Goal: Transaction & Acquisition: Purchase product/service

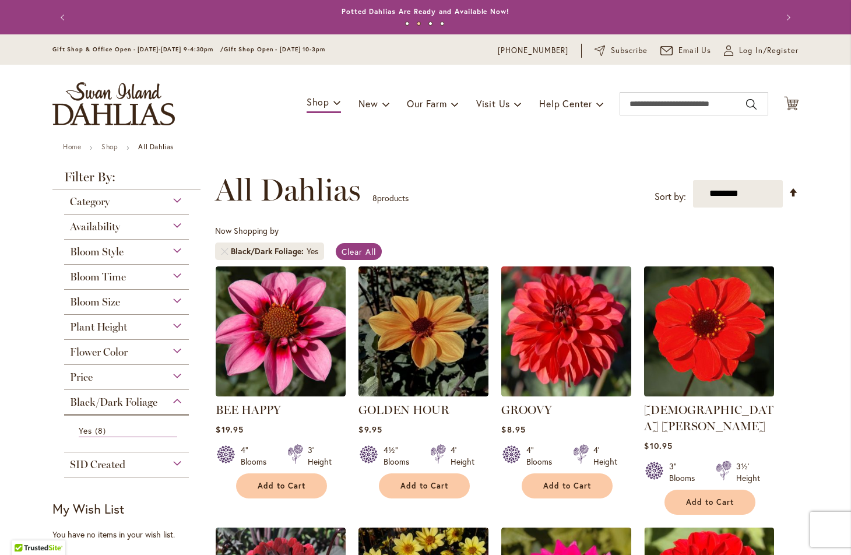
click at [176, 249] on div "Bloom Style" at bounding box center [126, 249] width 125 height 19
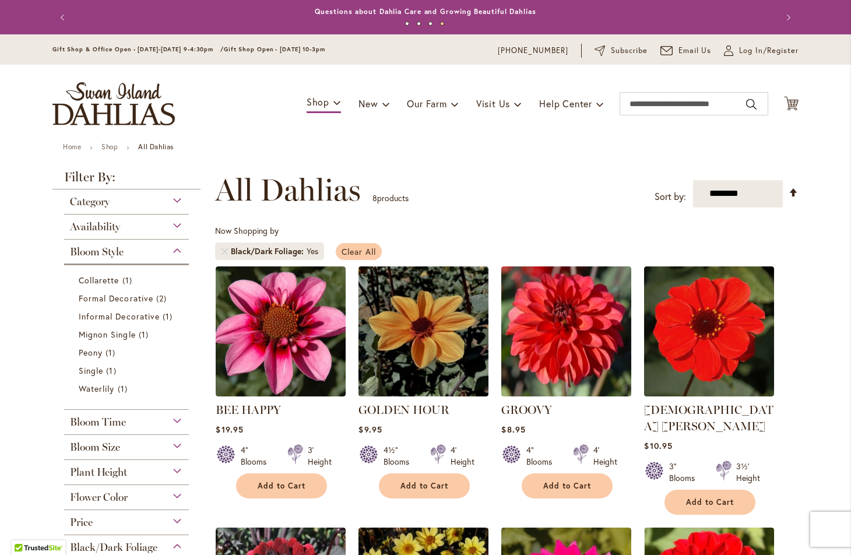
click at [368, 248] on span "Clear All" at bounding box center [358, 251] width 34 height 11
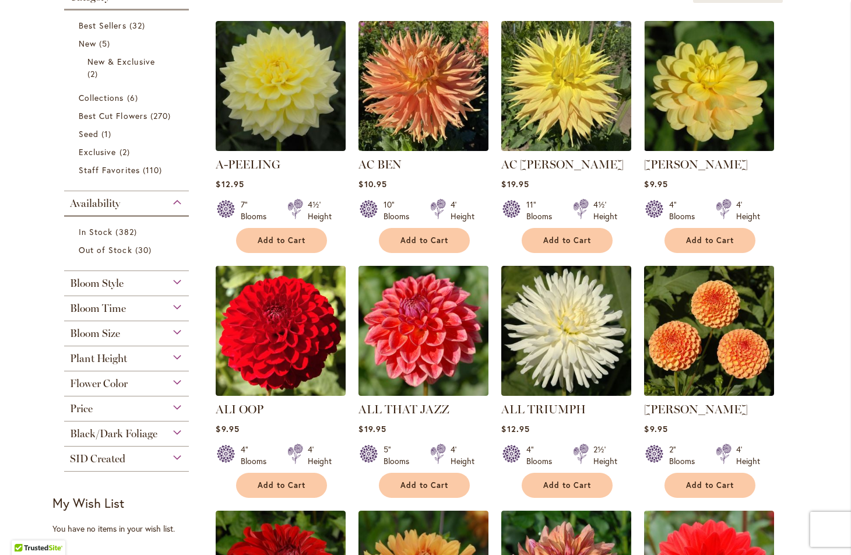
scroll to position [270, 0]
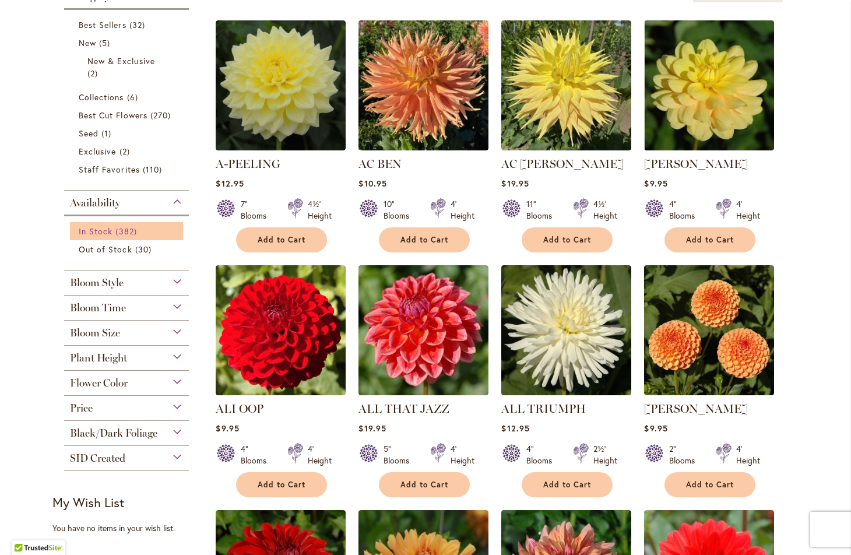
click at [98, 235] on span "In Stock" at bounding box center [96, 231] width 34 height 11
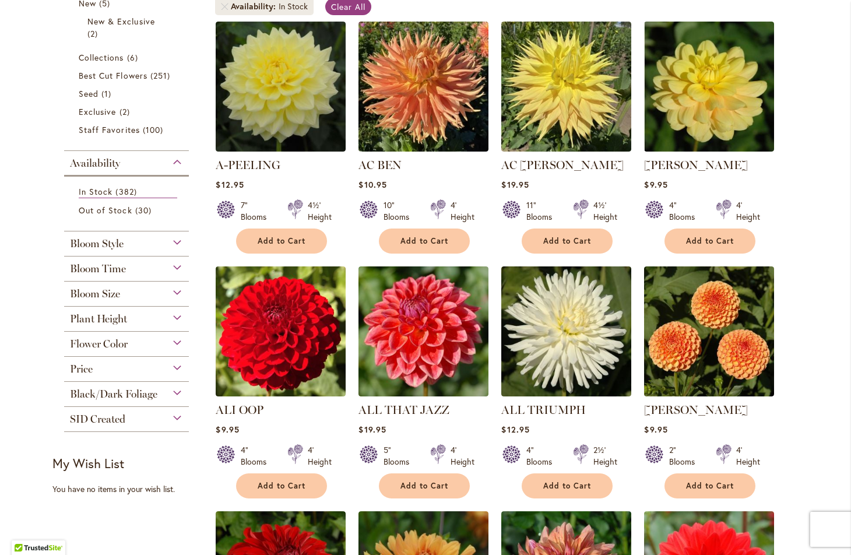
click at [178, 241] on div "Bloom Style" at bounding box center [126, 240] width 125 height 19
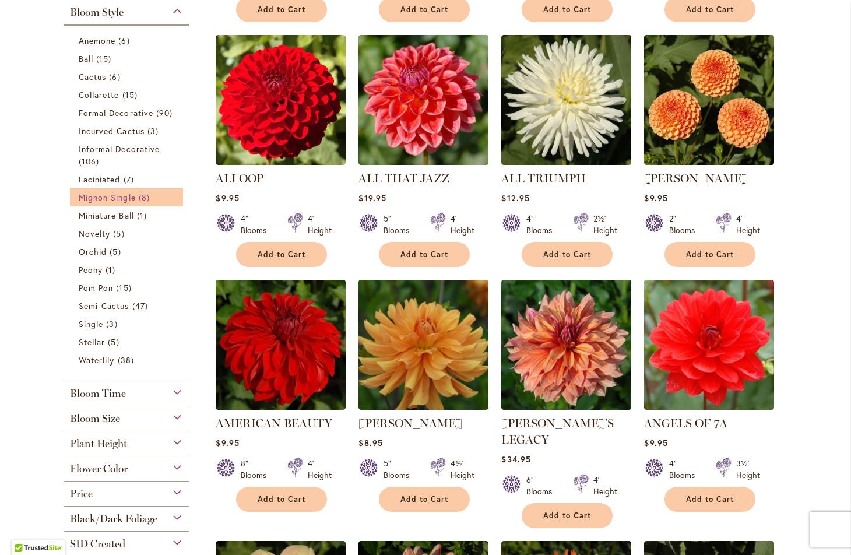
click at [105, 198] on span "Mignon Single" at bounding box center [107, 197] width 57 height 11
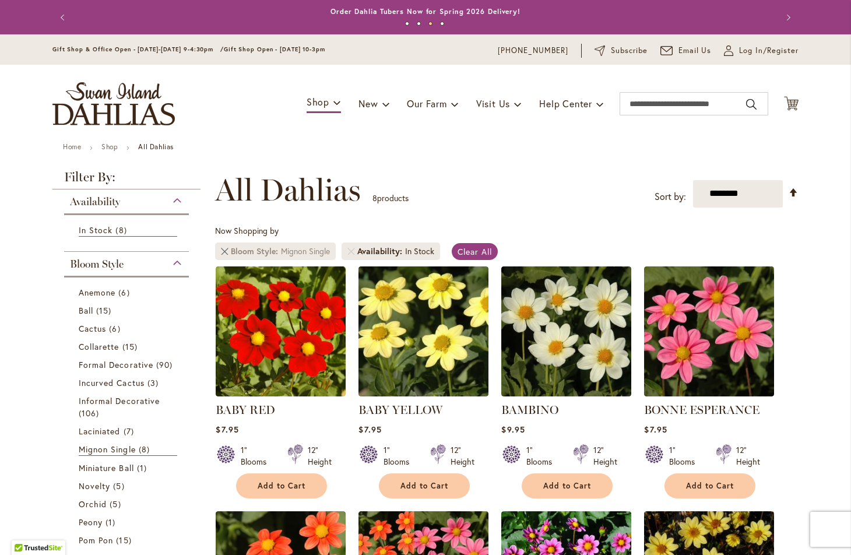
click at [224, 251] on link "Remove Bloom Style Mignon Single" at bounding box center [224, 251] width 7 height 7
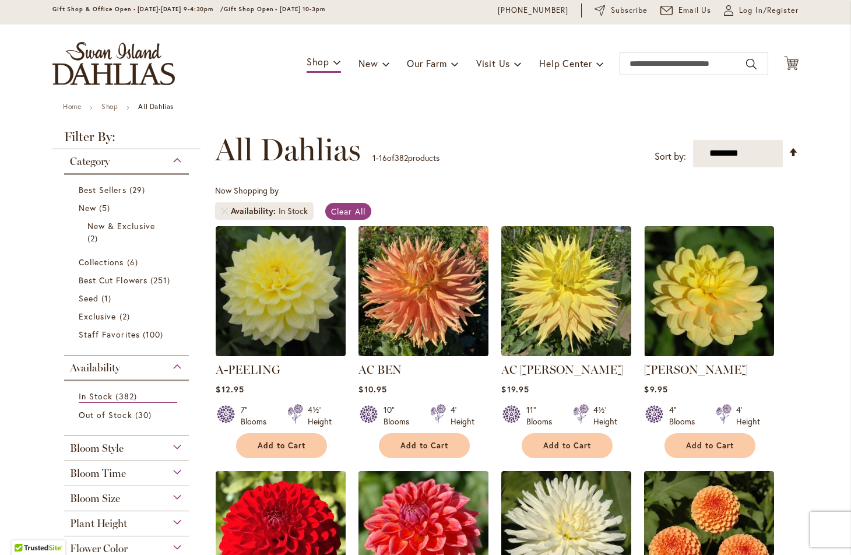
scroll to position [63, 0]
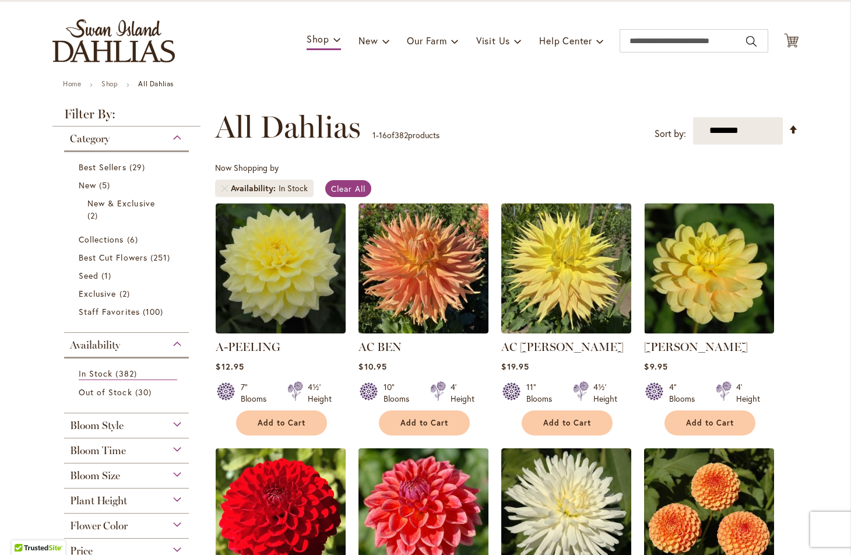
click at [179, 423] on div "Bloom Style" at bounding box center [126, 422] width 125 height 19
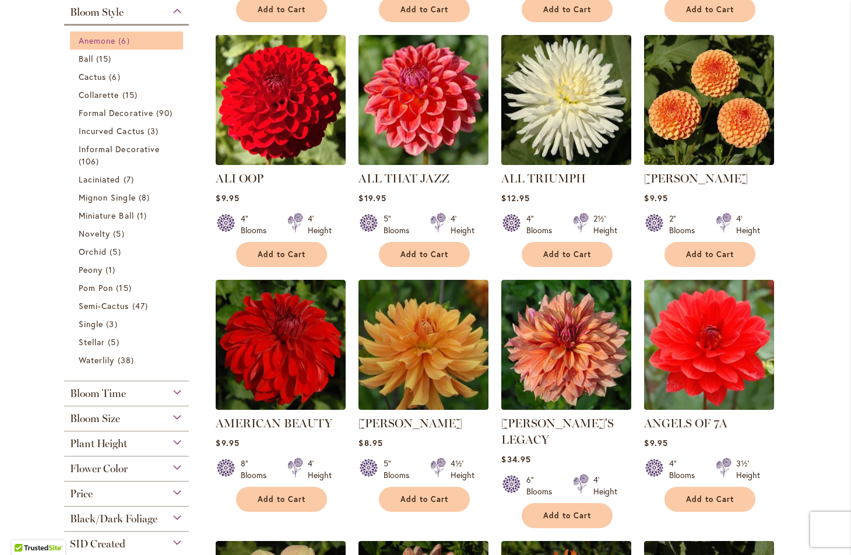
click at [94, 41] on span "Anemone" at bounding box center [97, 40] width 37 height 11
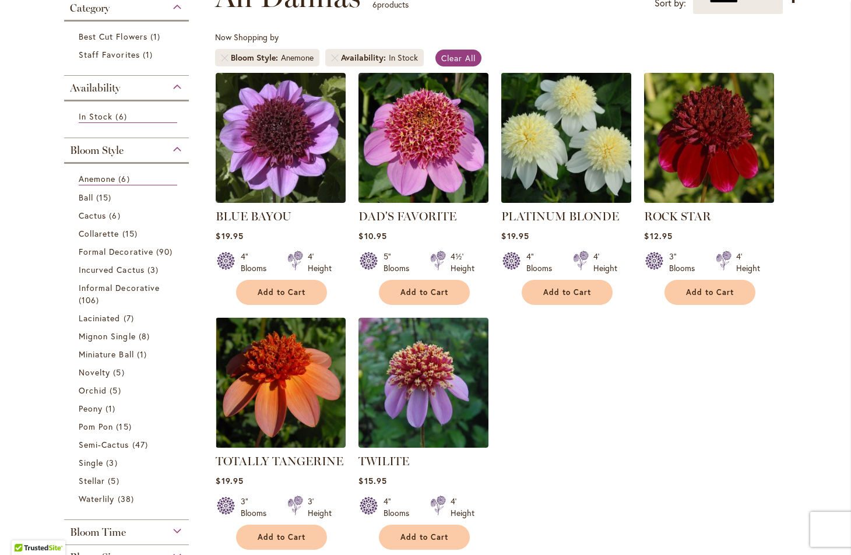
scroll to position [194, 0]
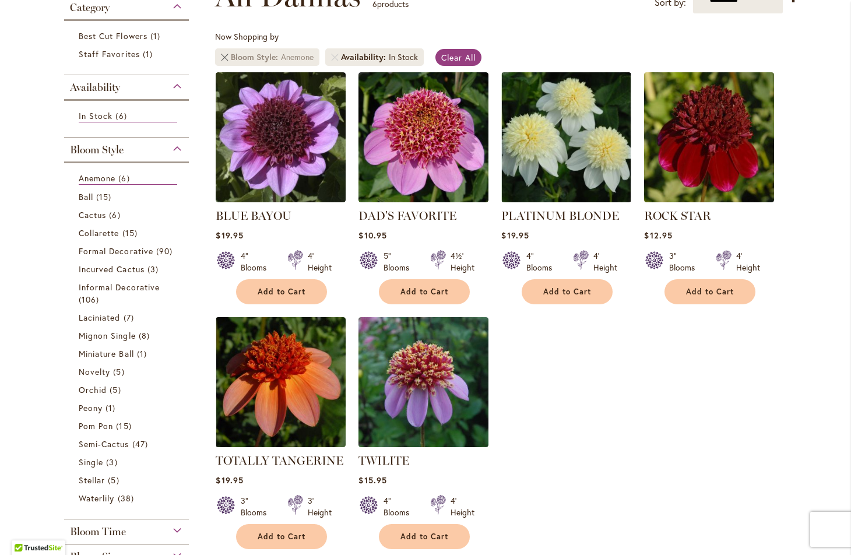
click at [226, 57] on link "Remove Bloom Style Anemone" at bounding box center [224, 57] width 7 height 7
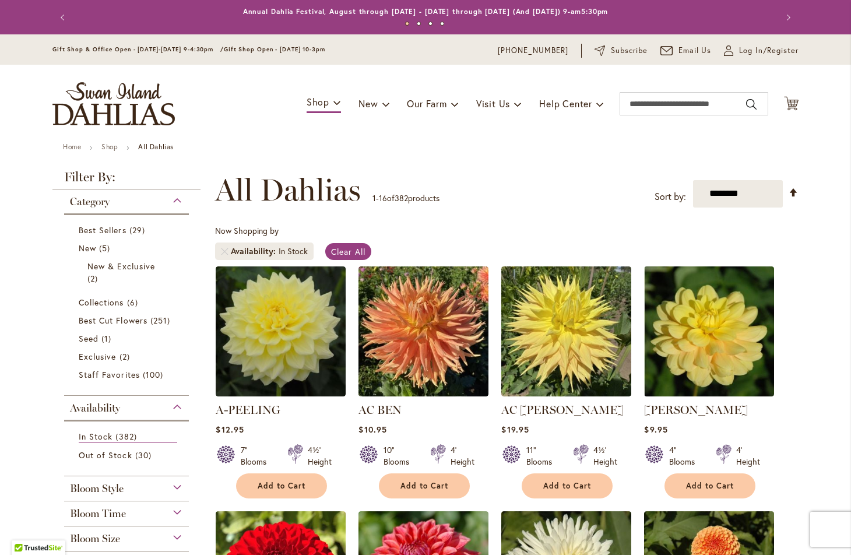
click at [108, 486] on span "Bloom Style" at bounding box center [97, 488] width 54 height 13
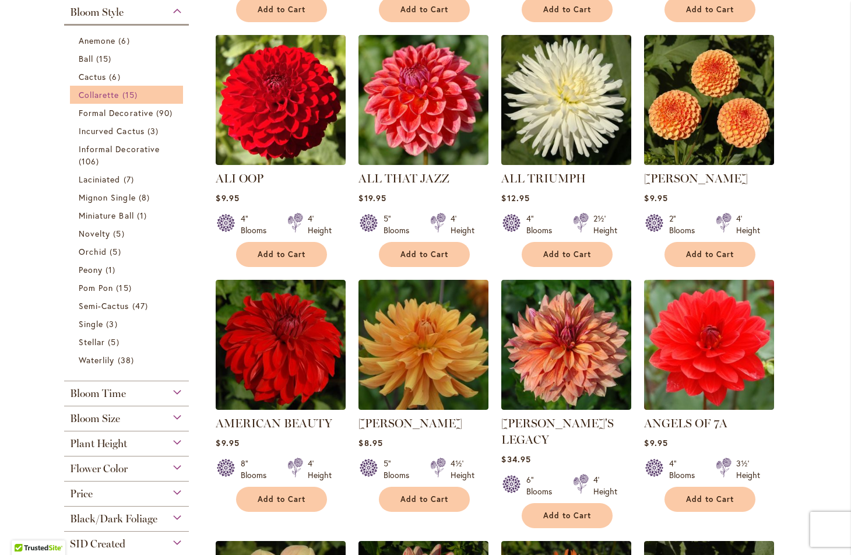
click at [96, 96] on span "Collarette" at bounding box center [99, 94] width 41 height 11
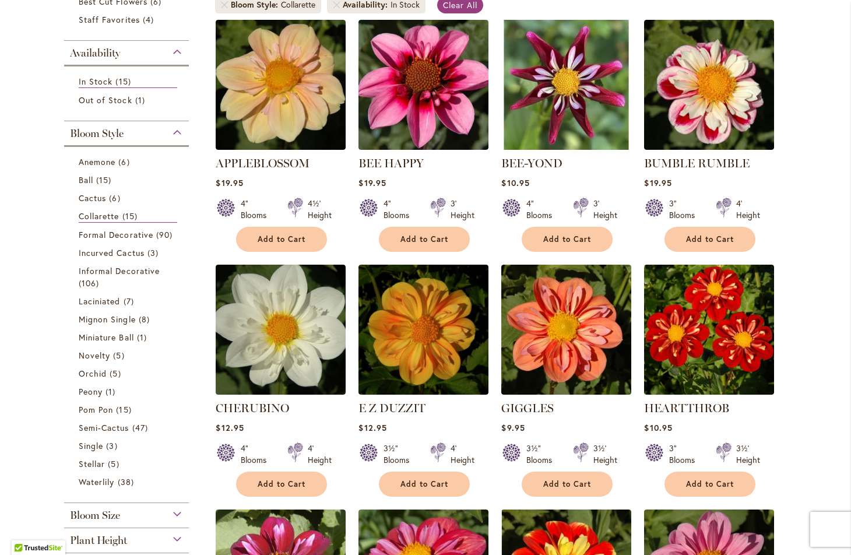
scroll to position [246, 0]
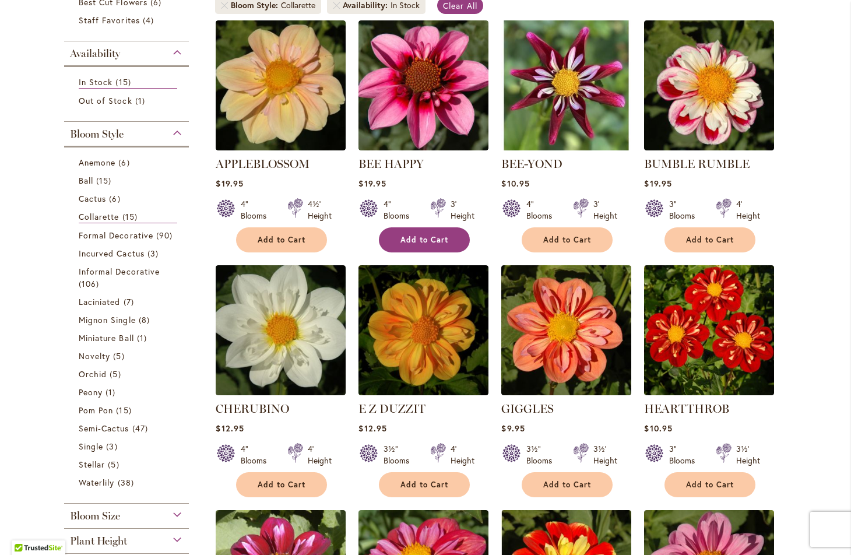
click at [413, 238] on span "Add to Cart" at bounding box center [424, 240] width 48 height 10
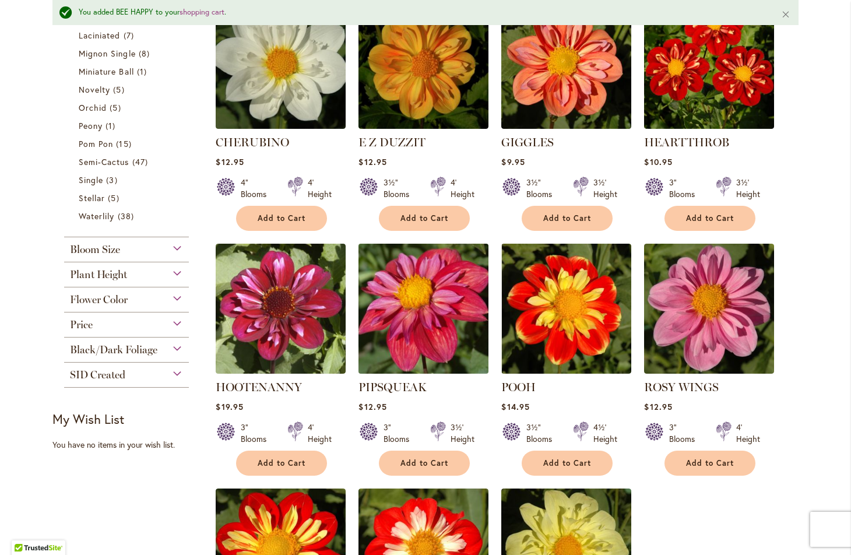
scroll to position [552, 0]
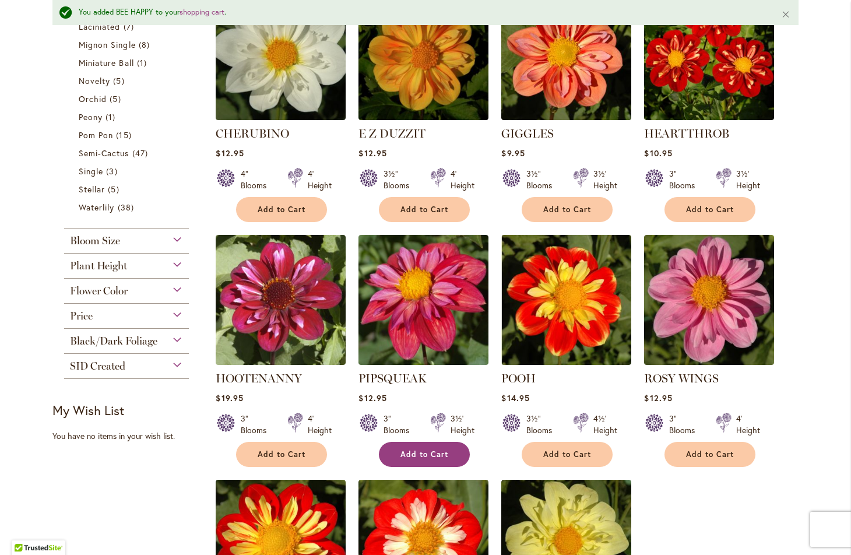
click at [422, 450] on span "Add to Cart" at bounding box center [424, 454] width 48 height 10
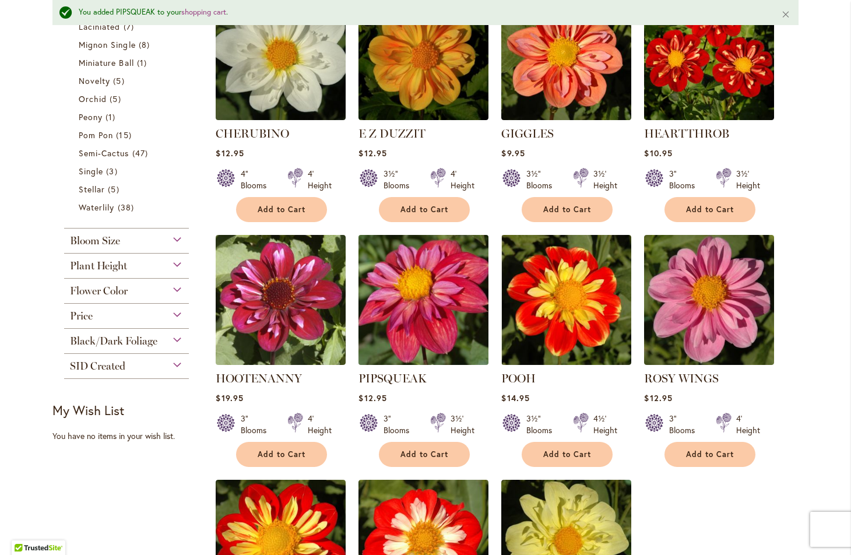
click at [427, 276] on img at bounding box center [423, 299] width 136 height 136
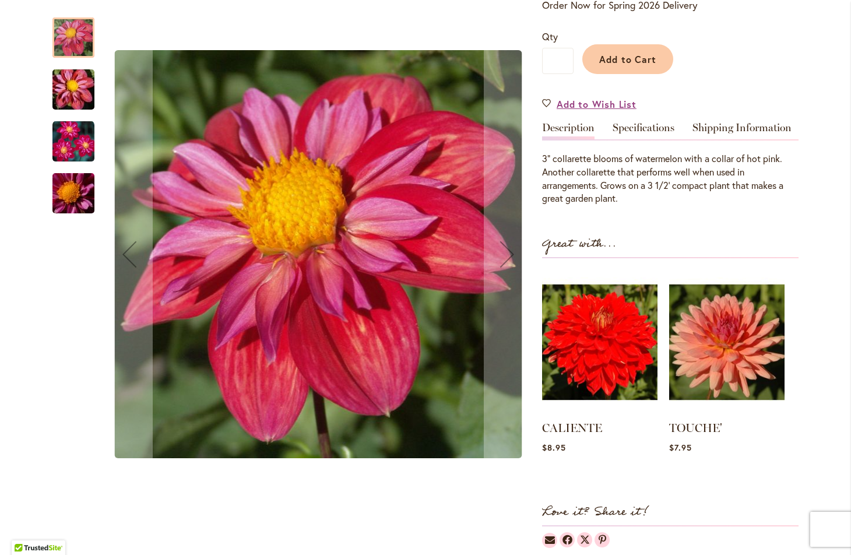
scroll to position [270, 0]
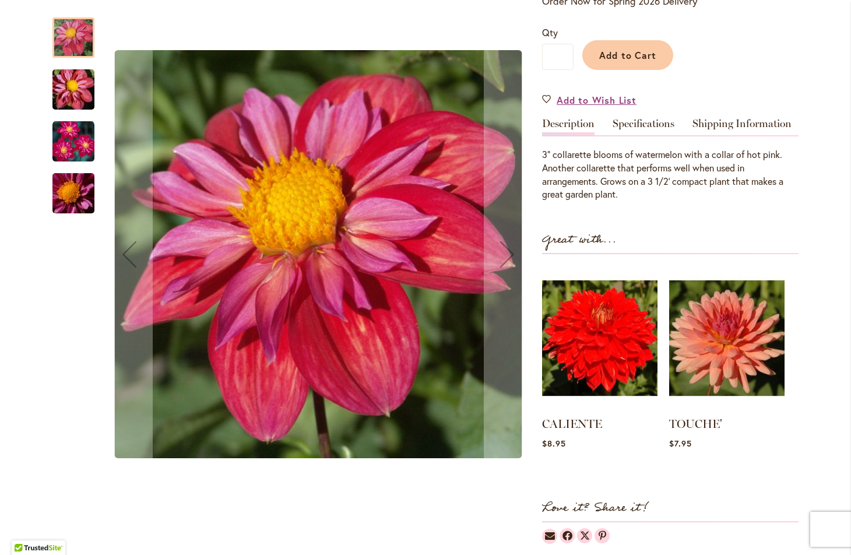
click at [64, 81] on img "PIPSQUEAK" at bounding box center [73, 90] width 84 height 56
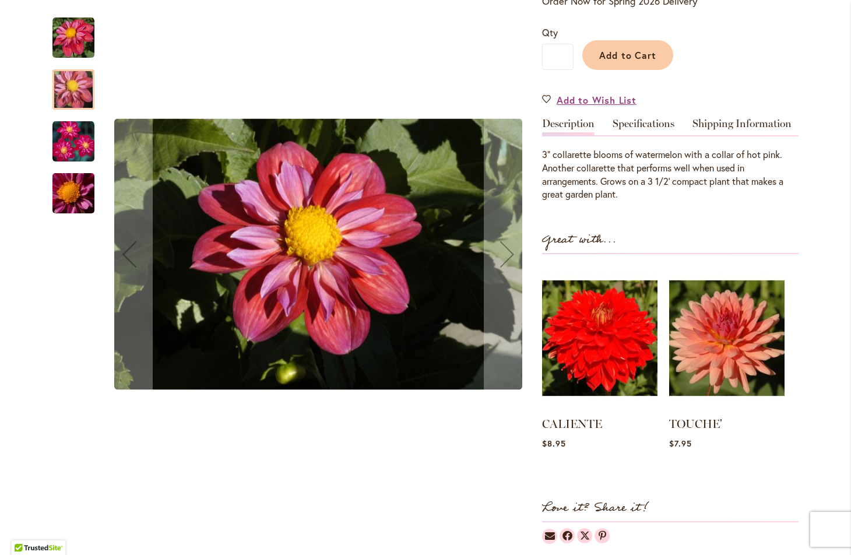
click at [73, 138] on img "PIPSQUEAK" at bounding box center [73, 142] width 42 height 42
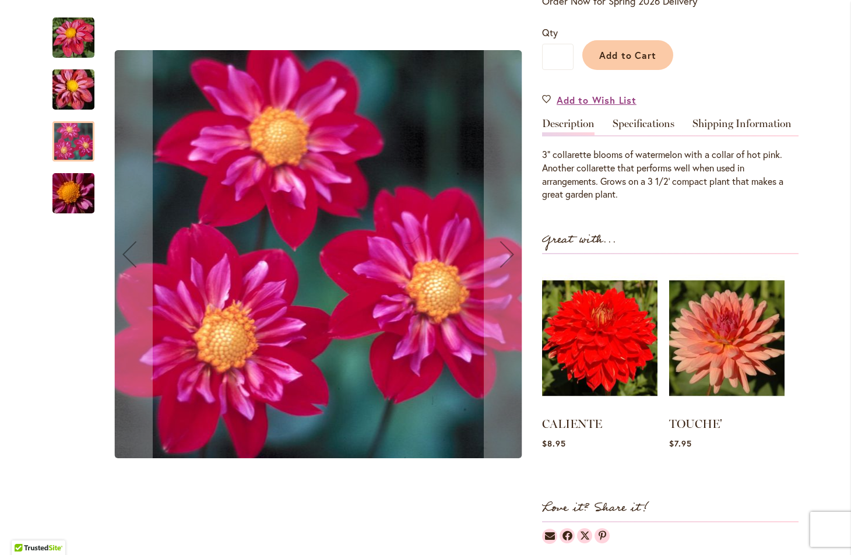
click at [66, 198] on img "PIPSQUEAK" at bounding box center [73, 194] width 84 height 56
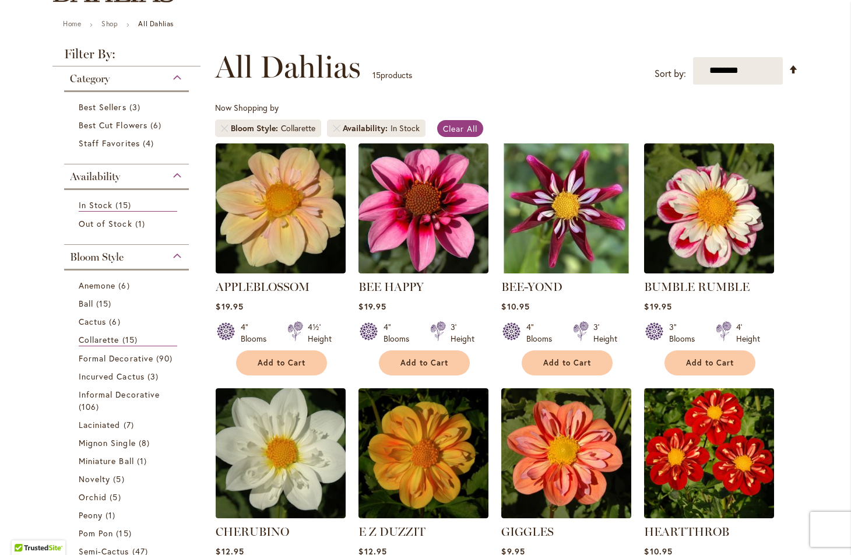
scroll to position [120, 0]
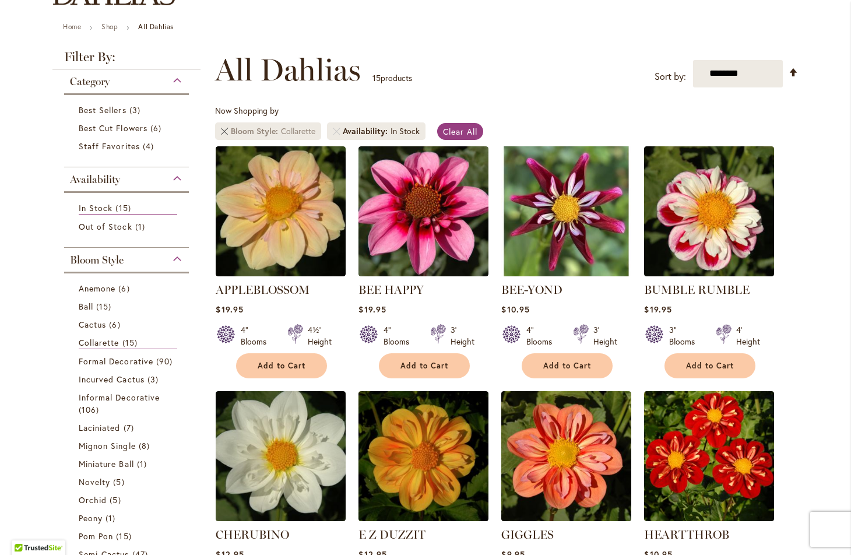
click at [224, 129] on link "Remove Bloom Style Collarette" at bounding box center [224, 131] width 7 height 7
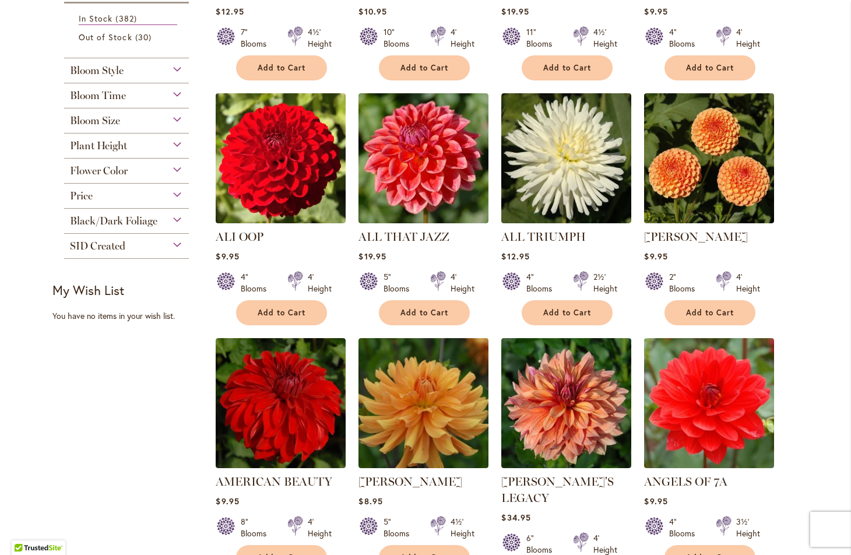
scroll to position [424, 0]
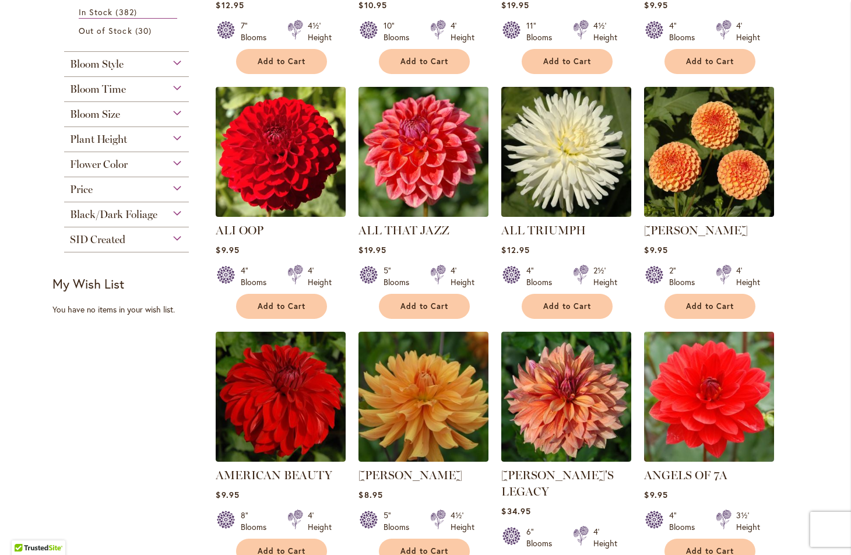
click at [179, 61] on div "Bloom Style" at bounding box center [126, 61] width 125 height 19
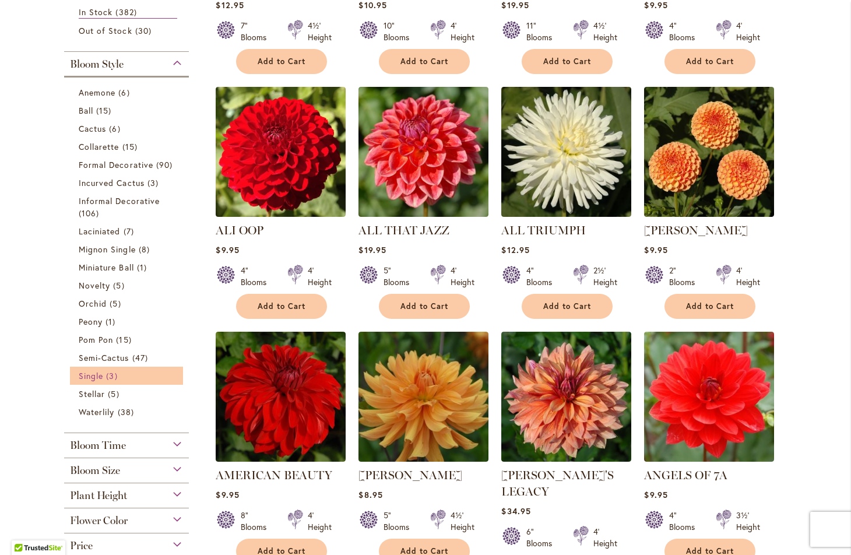
click at [92, 372] on span "Single" at bounding box center [91, 375] width 24 height 11
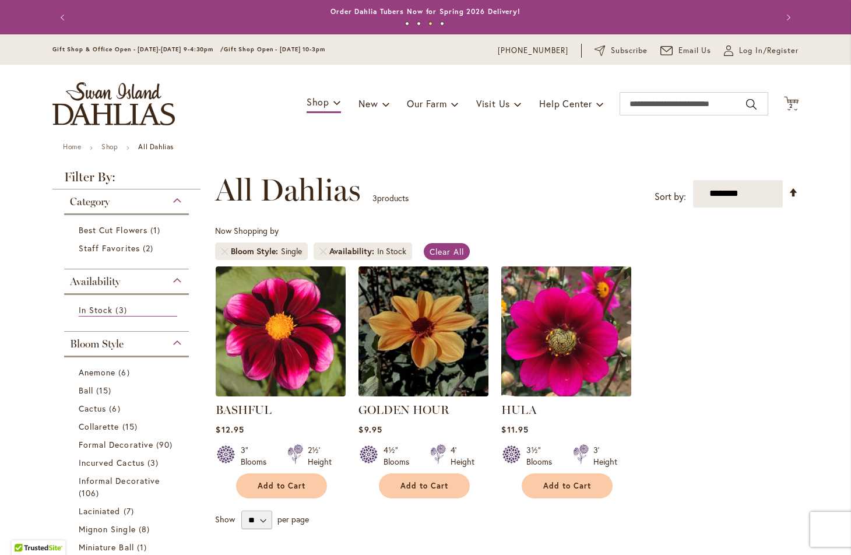
click at [568, 330] on img at bounding box center [566, 331] width 136 height 136
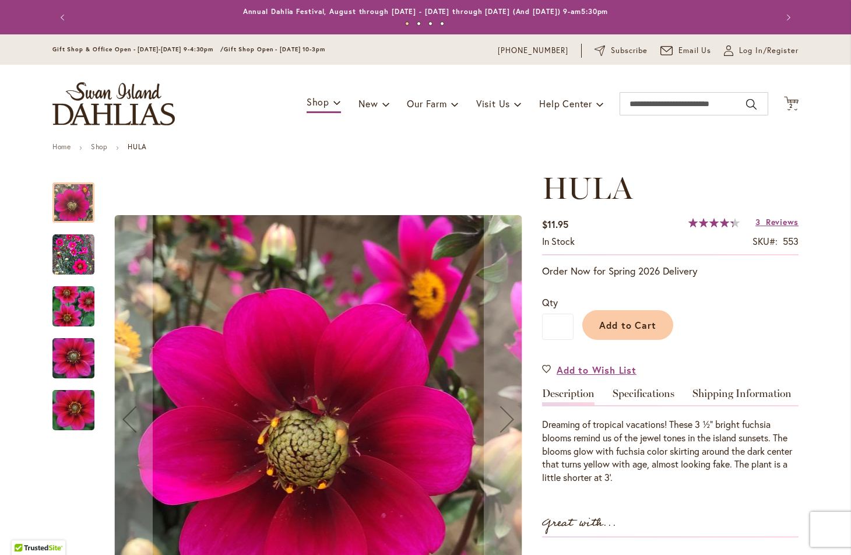
click at [58, 244] on img "HULA" at bounding box center [73, 255] width 42 height 42
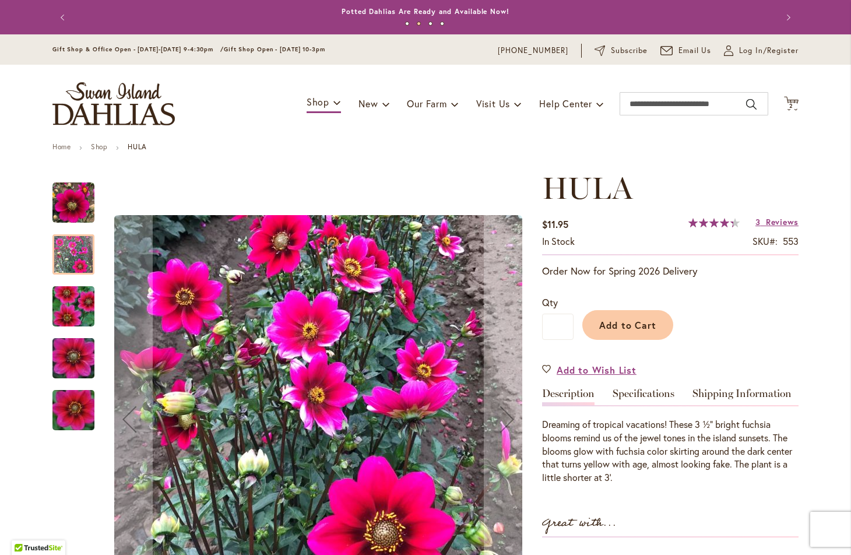
click at [76, 302] on img "HULA" at bounding box center [73, 307] width 84 height 56
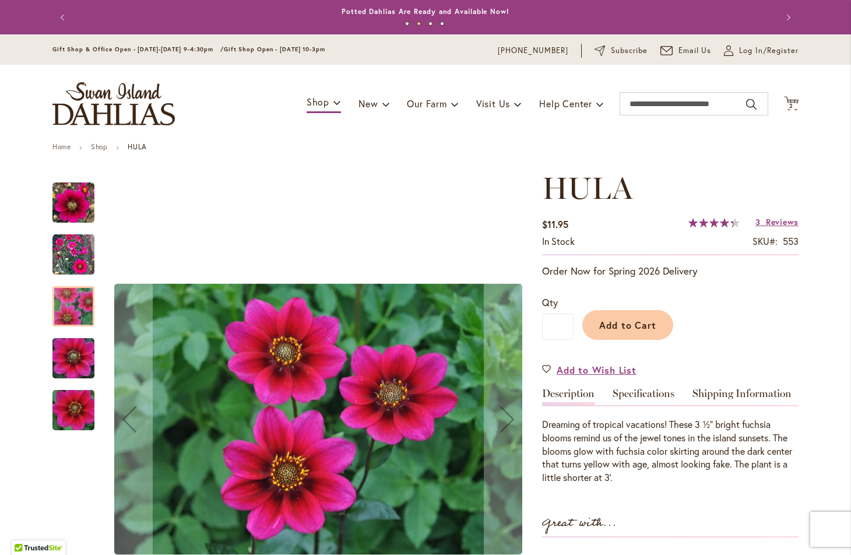
click at [72, 360] on img "HULA" at bounding box center [73, 358] width 84 height 56
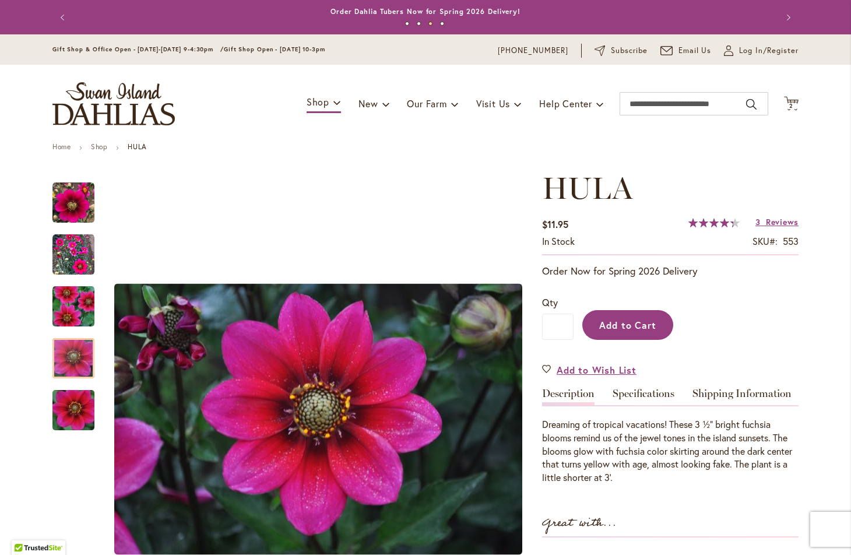
click at [619, 326] on span "Add to Cart" at bounding box center [628, 325] width 58 height 12
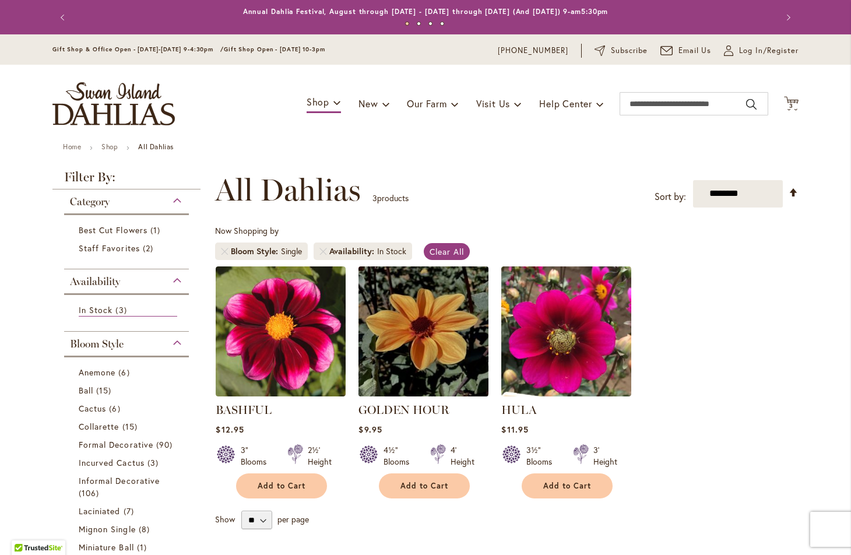
click at [435, 324] on img at bounding box center [423, 331] width 136 height 136
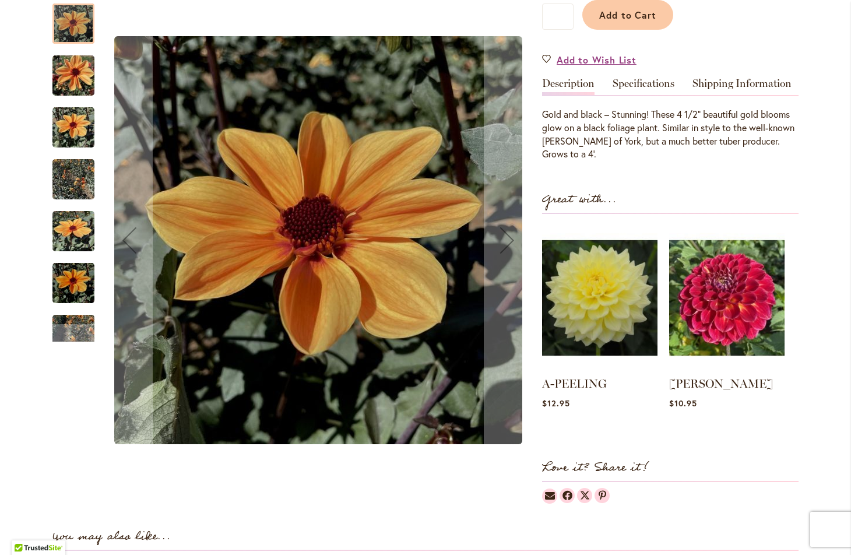
scroll to position [316, 0]
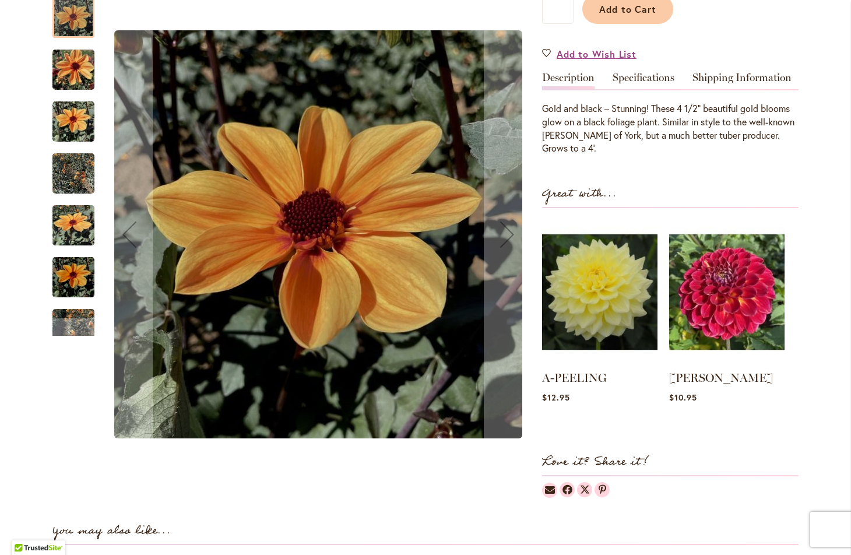
click at [80, 69] on img "Golden Hour" at bounding box center [73, 70] width 42 height 56
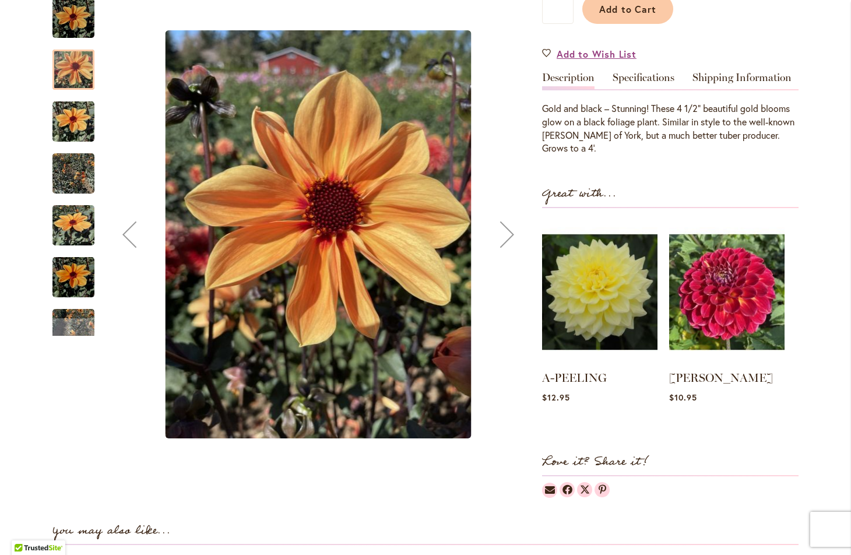
click at [73, 119] on img "Golden Hour" at bounding box center [73, 122] width 42 height 56
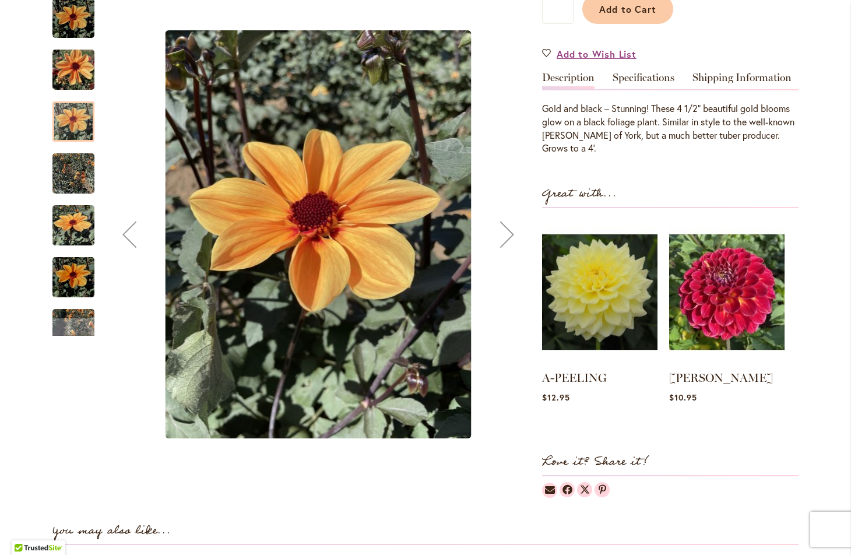
click at [77, 169] on img "Golden Hour" at bounding box center [73, 174] width 42 height 56
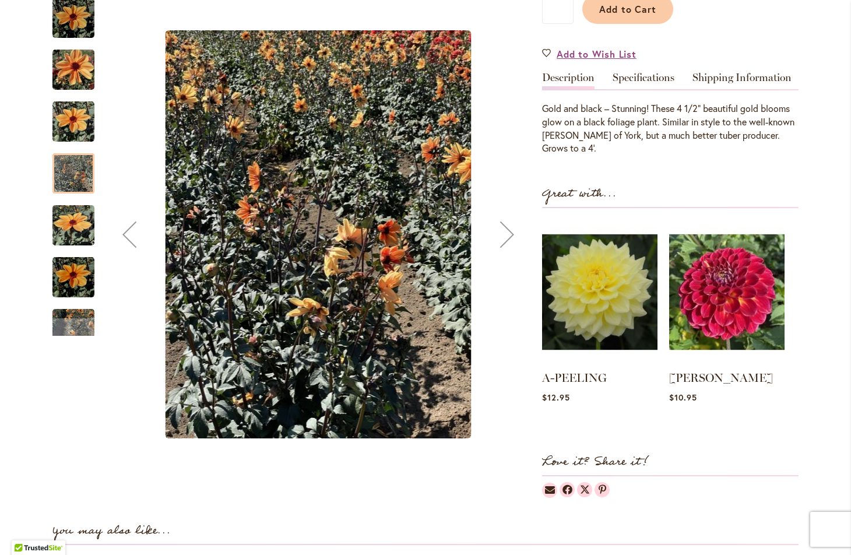
click at [72, 223] on img "Golden Hour" at bounding box center [73, 226] width 42 height 56
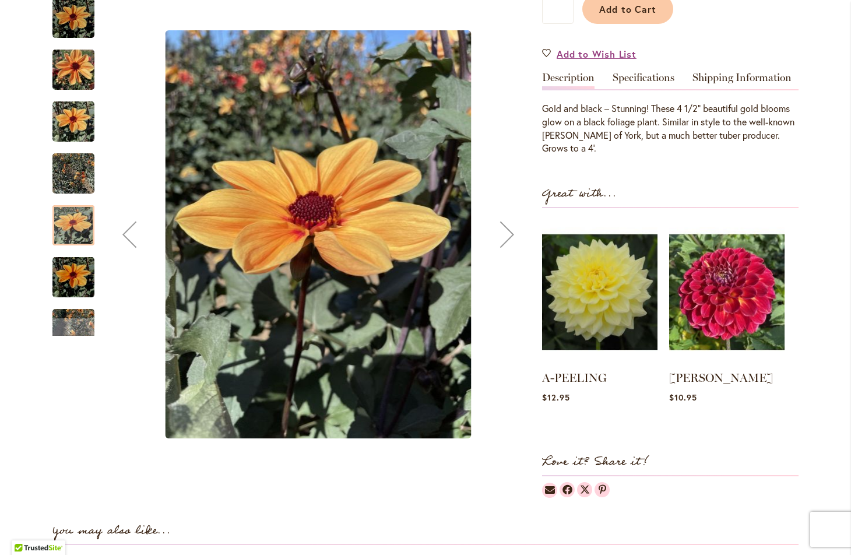
click at [73, 274] on img "Golden Hour" at bounding box center [73, 277] width 42 height 56
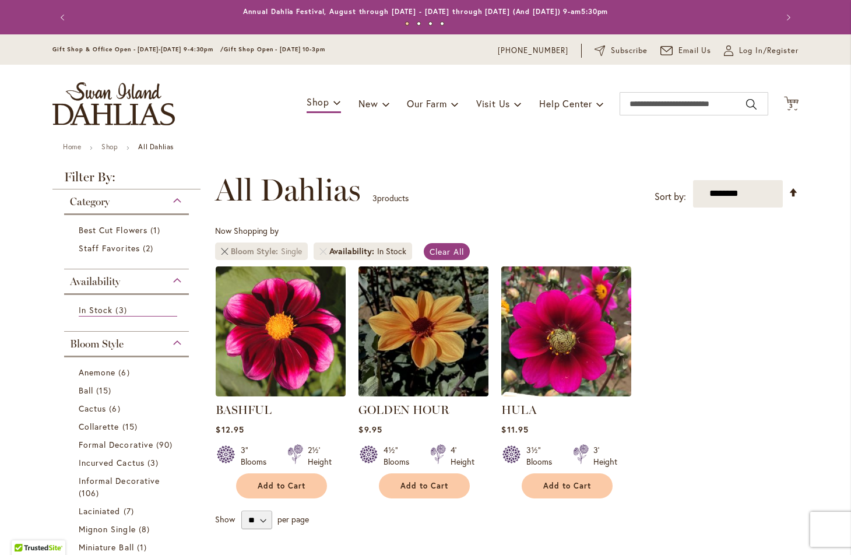
click at [227, 252] on link "Remove Bloom Style Single" at bounding box center [224, 251] width 7 height 7
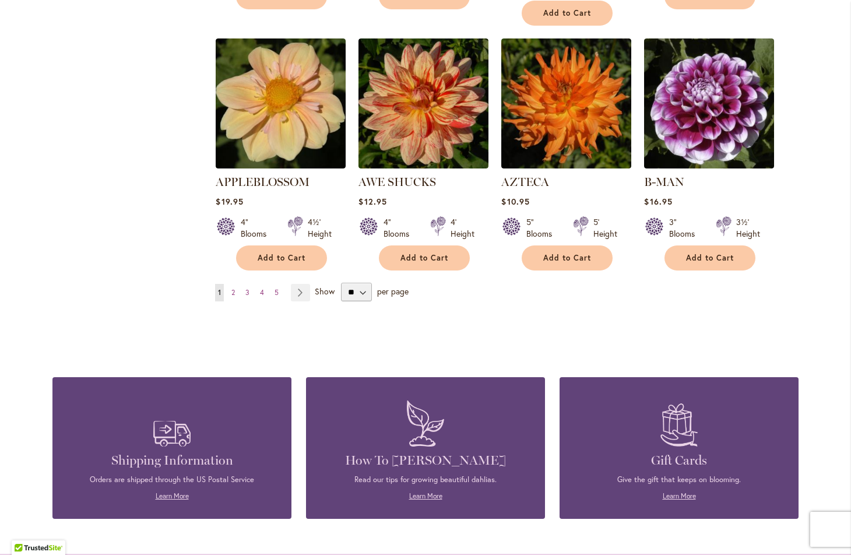
scroll to position [979, 0]
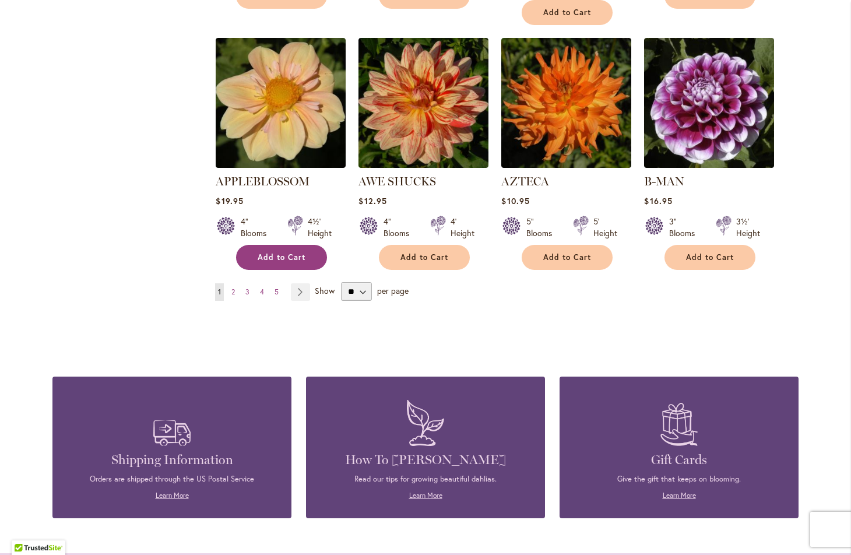
click at [280, 252] on span "Add to Cart" at bounding box center [282, 257] width 48 height 10
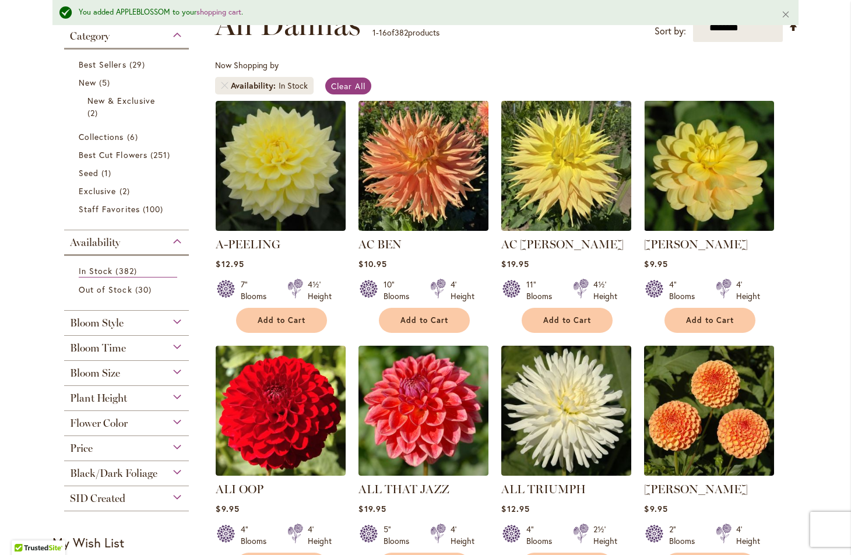
scroll to position [196, 0]
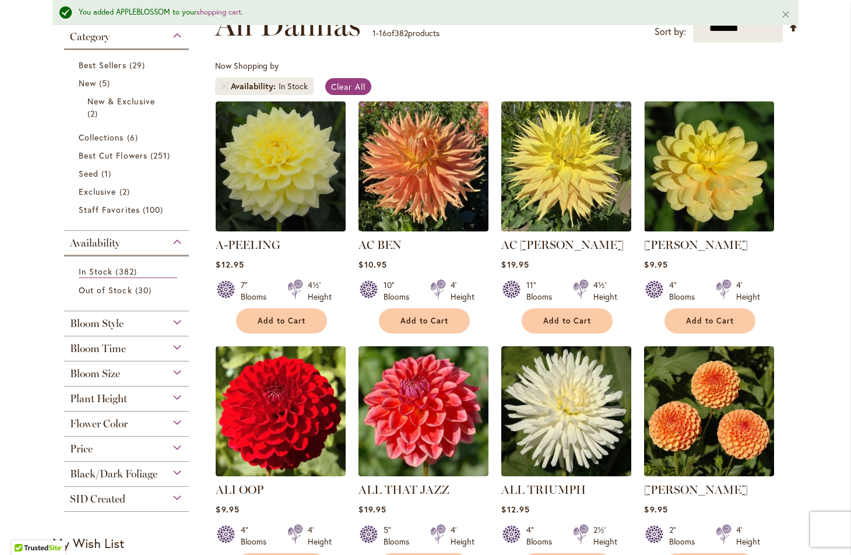
click at [179, 321] on div "Bloom Style" at bounding box center [126, 320] width 125 height 19
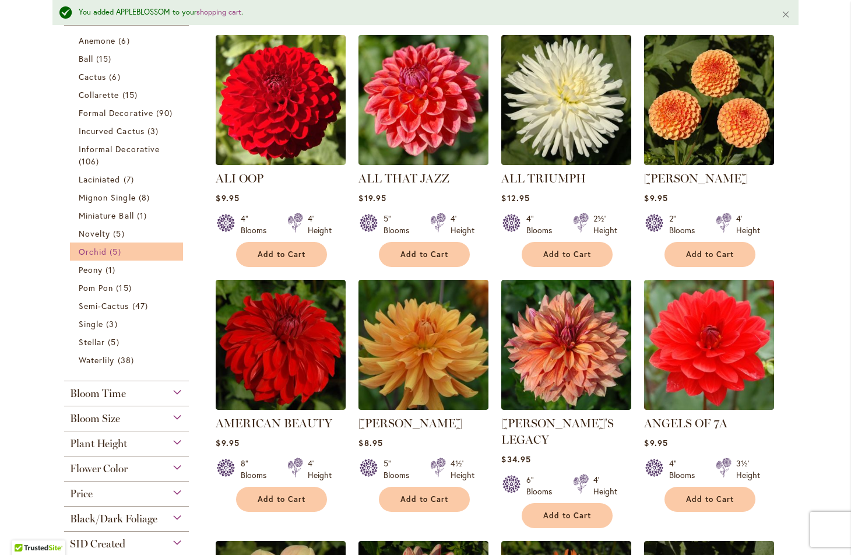
click at [92, 248] on span "Orchid" at bounding box center [93, 251] width 28 height 11
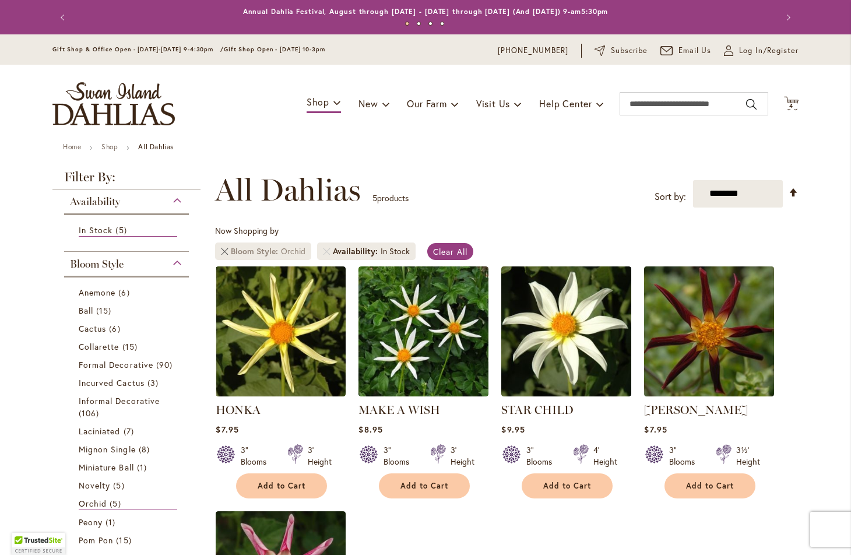
click at [226, 251] on link "Remove Bloom Style Orchid" at bounding box center [224, 251] width 7 height 7
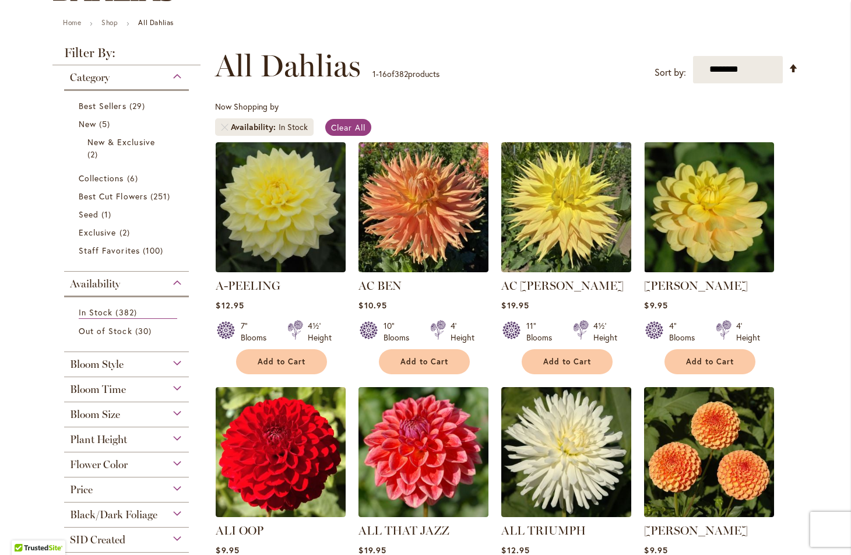
scroll to position [139, 0]
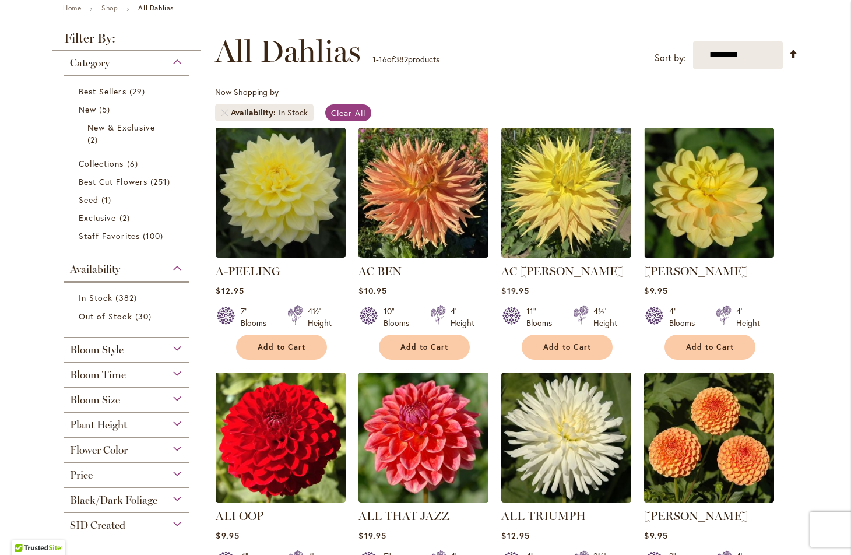
click at [178, 346] on div "Bloom Style" at bounding box center [126, 346] width 125 height 19
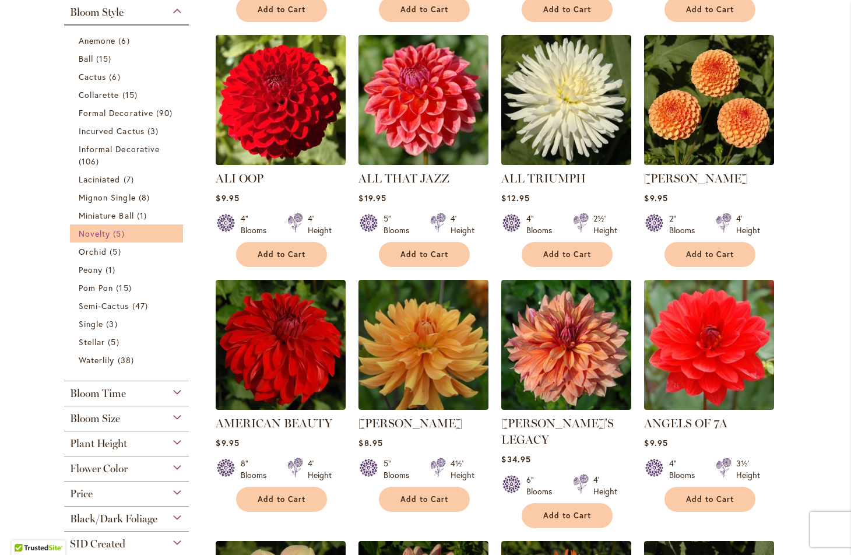
click at [96, 235] on span "Novelty" at bounding box center [94, 233] width 31 height 11
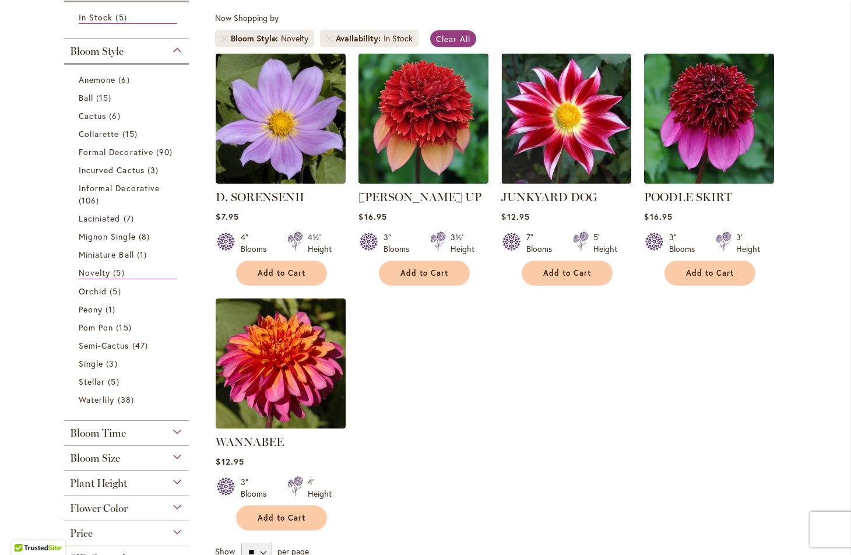
scroll to position [213, 0]
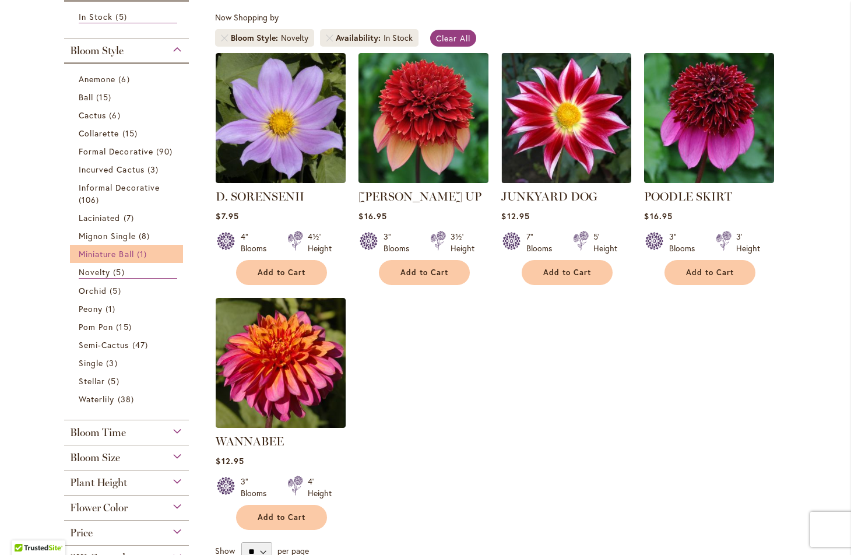
click at [105, 256] on span "Miniature Ball" at bounding box center [106, 253] width 55 height 11
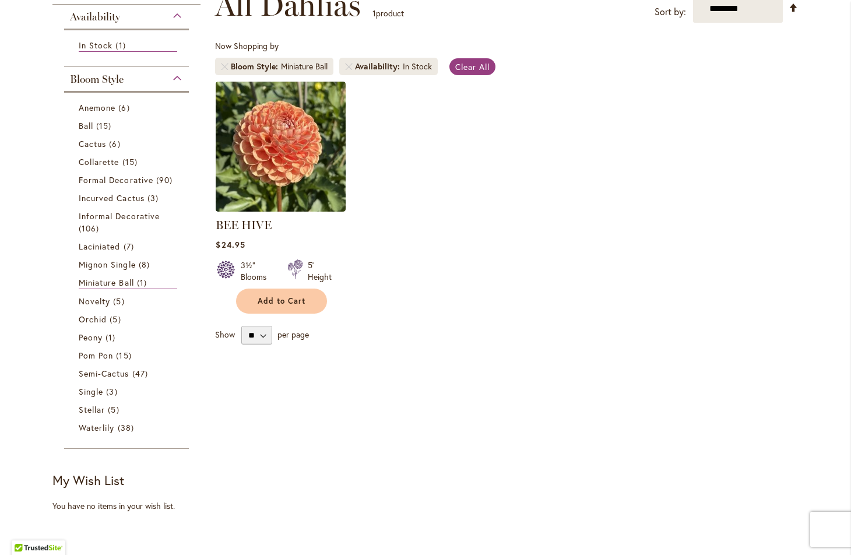
scroll to position [185, 0]
click at [91, 334] on span "Peony" at bounding box center [91, 336] width 24 height 11
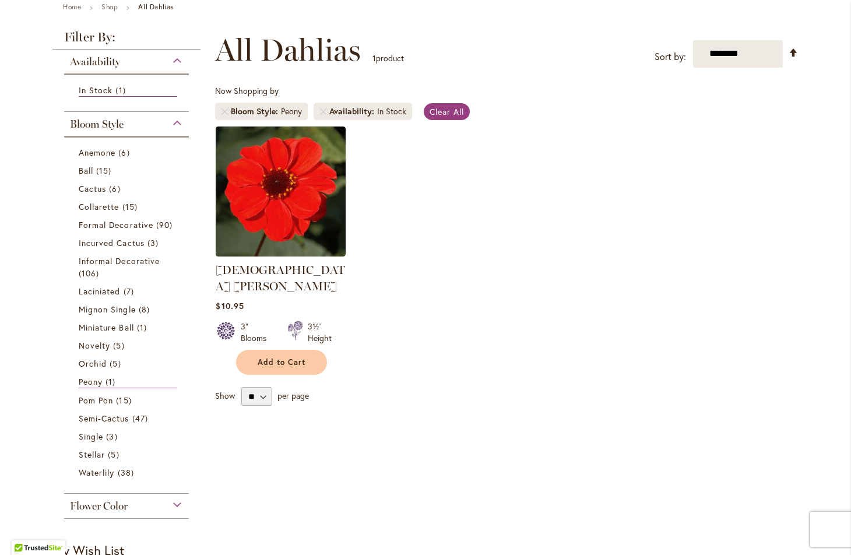
scroll to position [162, 0]
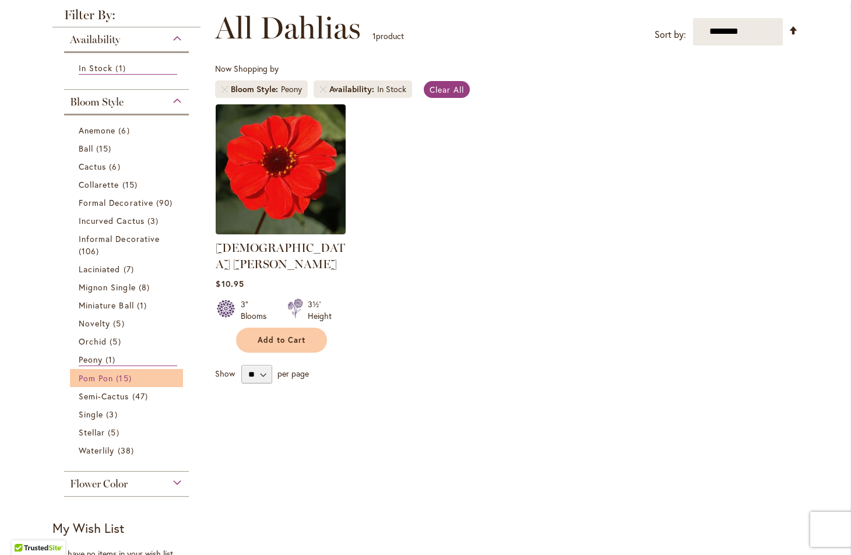
click at [91, 376] on span "Pom Pon" at bounding box center [96, 377] width 34 height 11
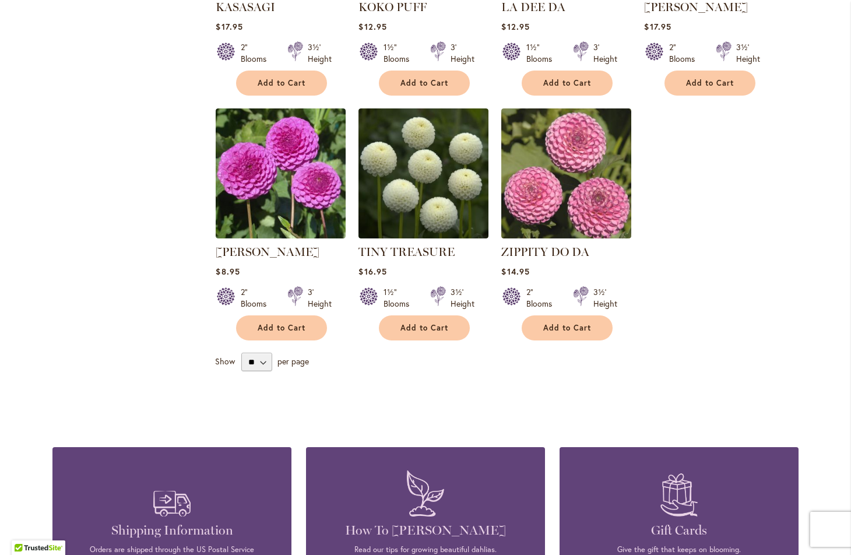
scroll to position [927, 0]
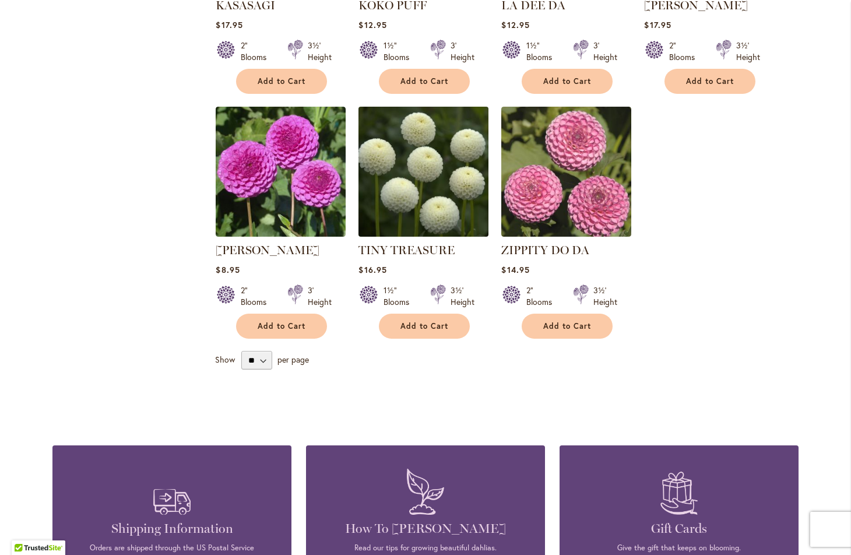
click at [412, 137] on img at bounding box center [423, 171] width 136 height 136
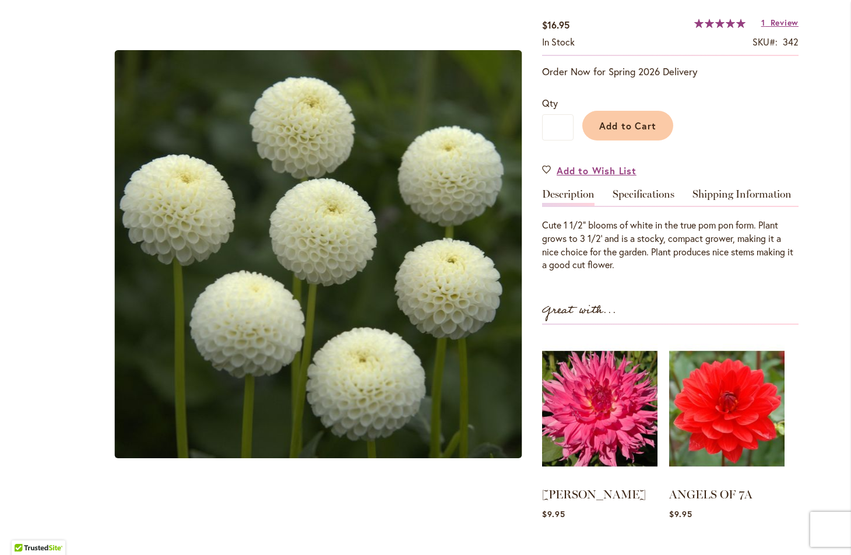
scroll to position [201, 0]
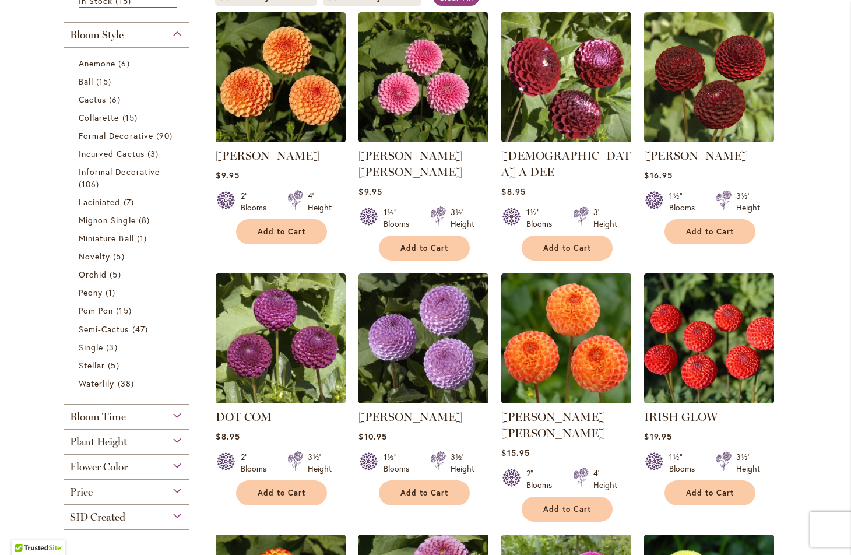
scroll to position [249, 0]
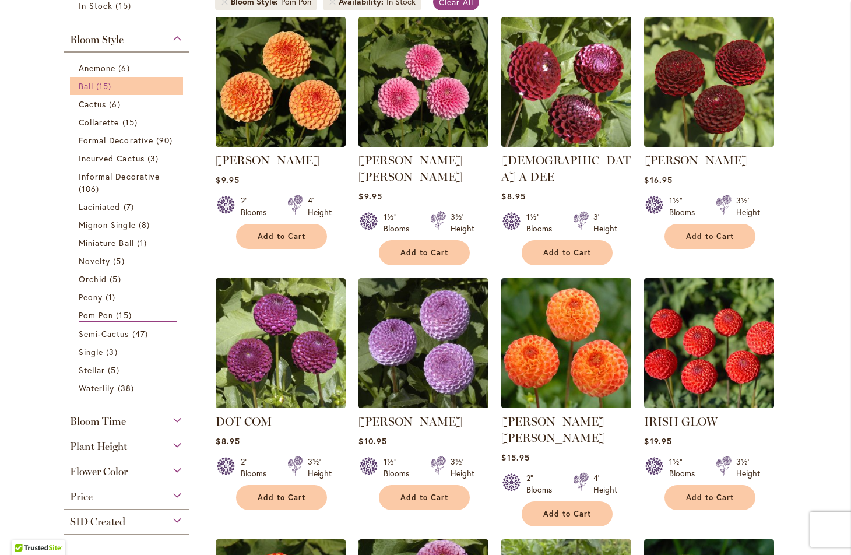
click at [87, 87] on span "Ball" at bounding box center [86, 85] width 15 height 11
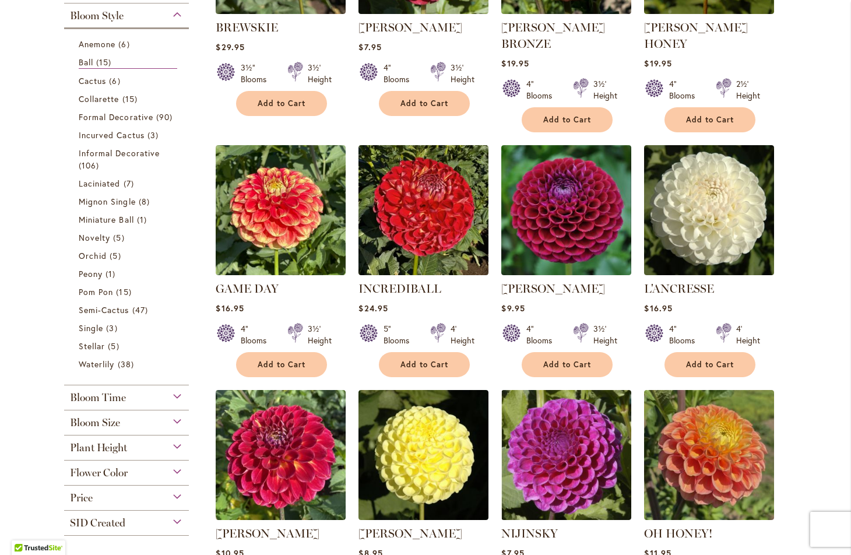
scroll to position [379, 0]
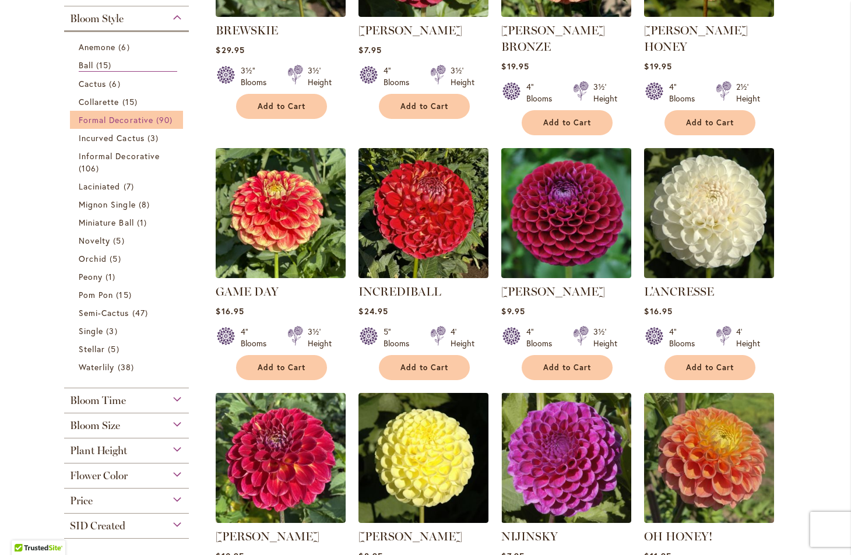
click at [112, 121] on span "Formal Decorative" at bounding box center [116, 119] width 75 height 11
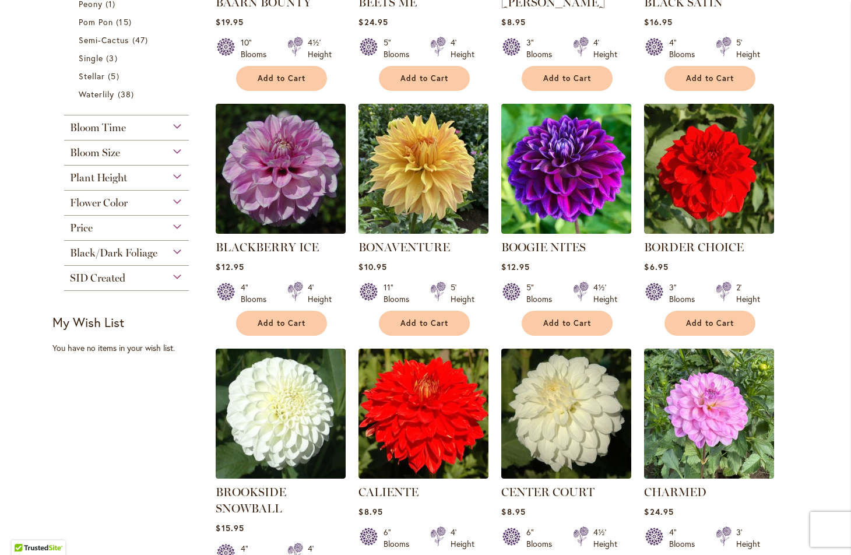
scroll to position [652, 0]
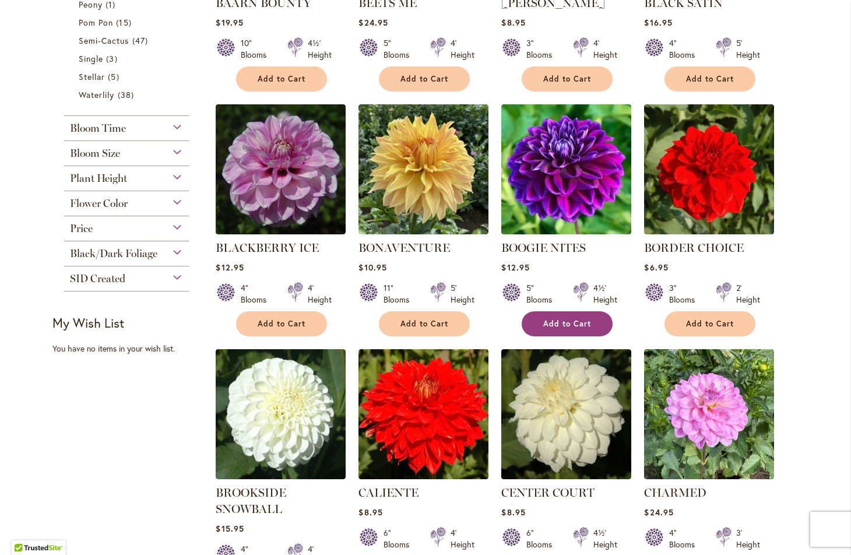
click at [556, 323] on span "Add to Cart" at bounding box center [567, 324] width 48 height 10
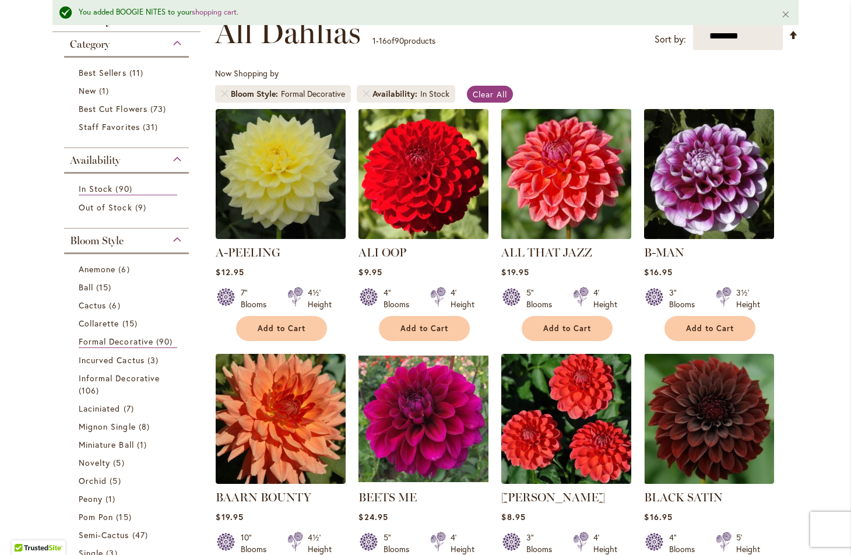
scroll to position [188, 0]
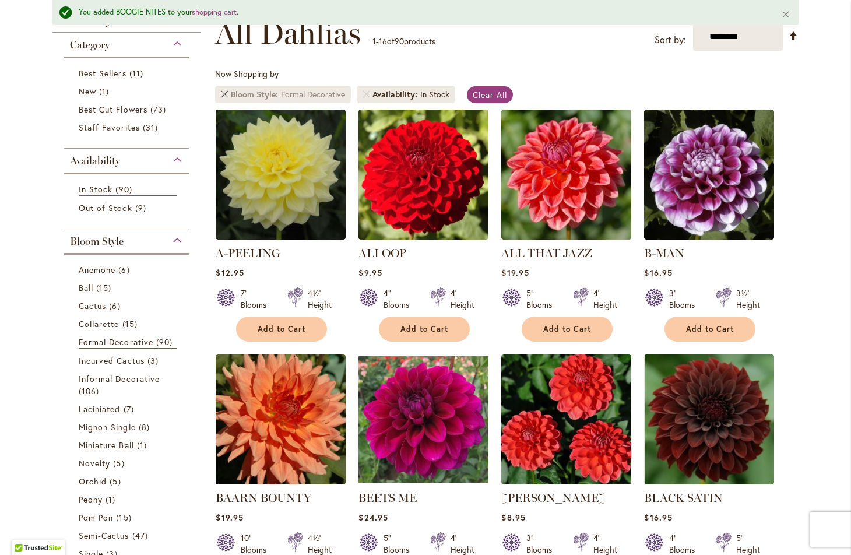
click at [226, 91] on link "Remove Bloom Style Formal Decorative" at bounding box center [224, 94] width 7 height 7
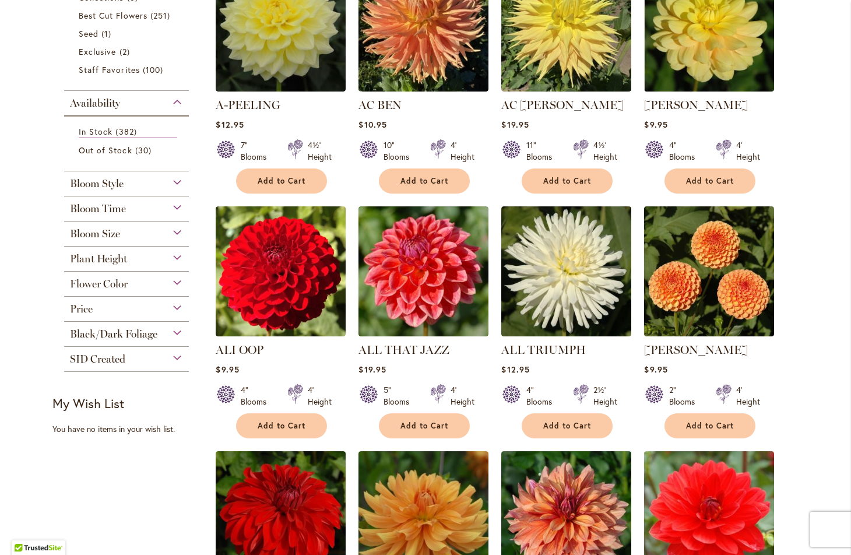
scroll to position [307, 0]
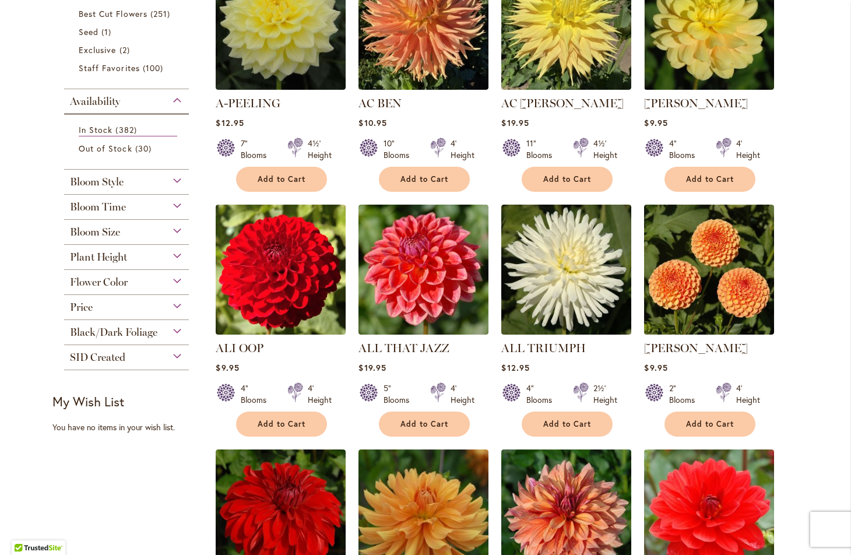
click at [177, 283] on div "Flower Color" at bounding box center [126, 279] width 125 height 19
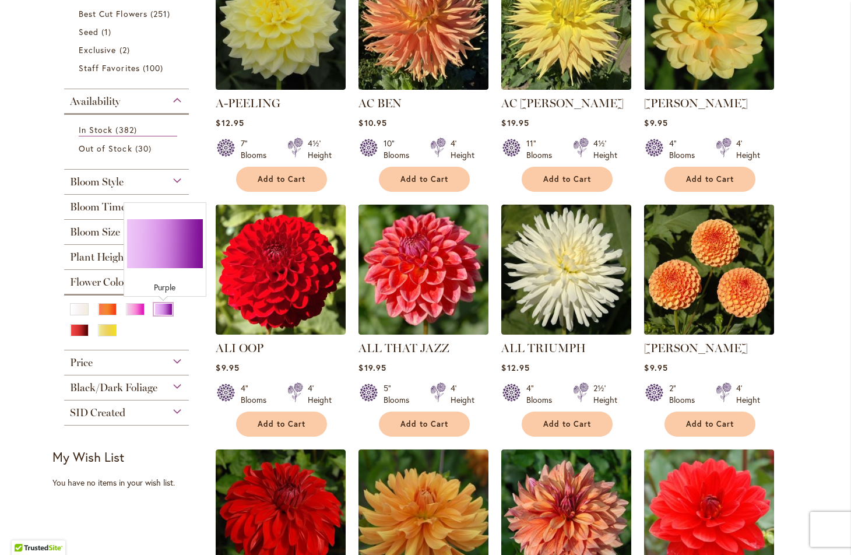
click at [163, 311] on div "Purple" at bounding box center [163, 309] width 19 height 12
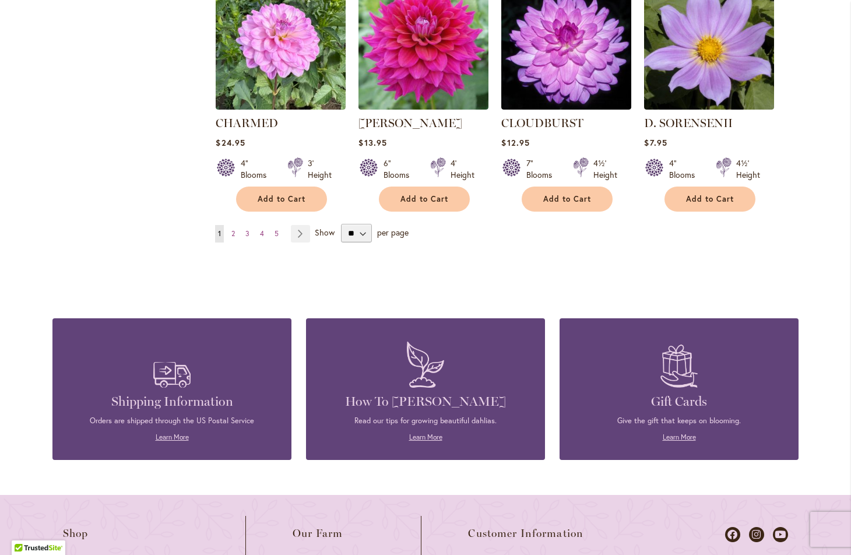
scroll to position [1029, 0]
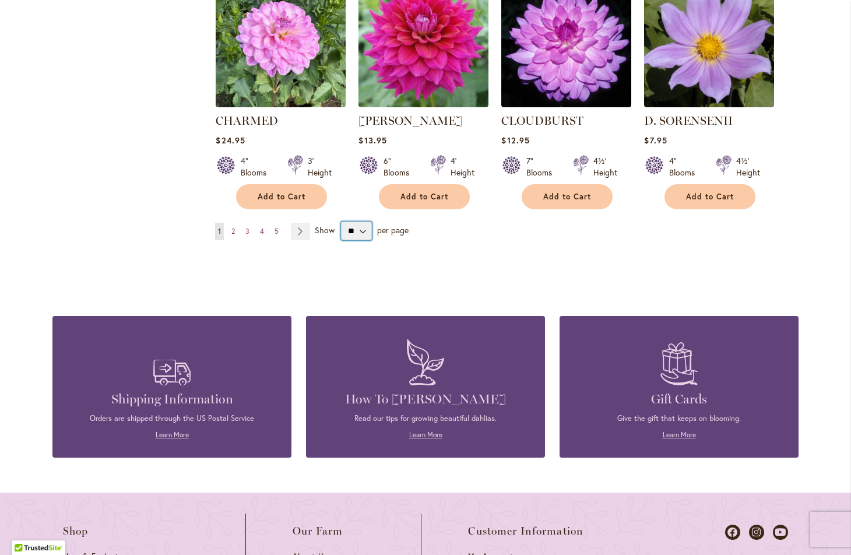
select select "**"
click option "**" at bounding box center [0, 0] width 0 height 0
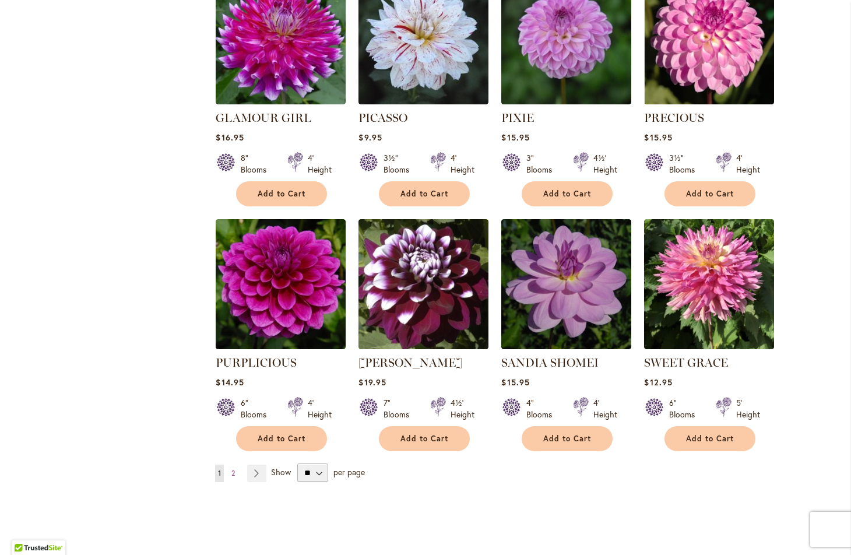
scroll to position [3823, 0]
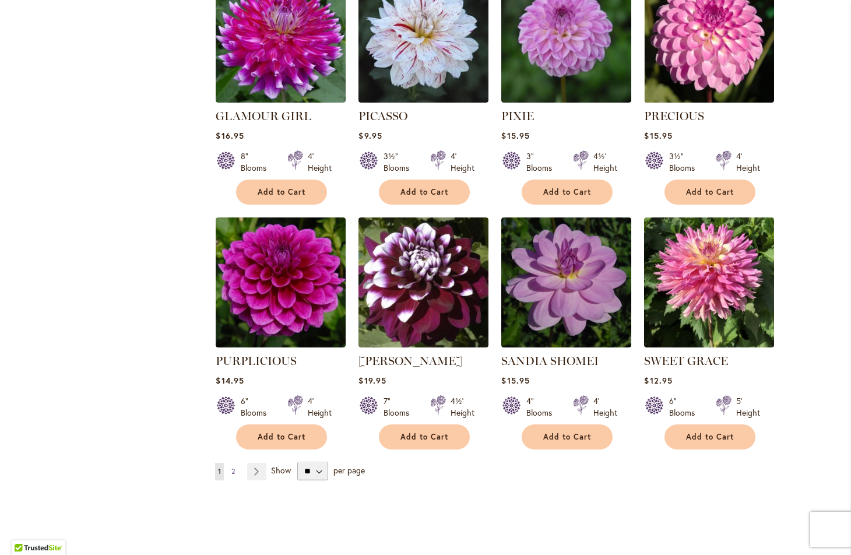
click at [235, 467] on span "2" at bounding box center [232, 471] width 3 height 9
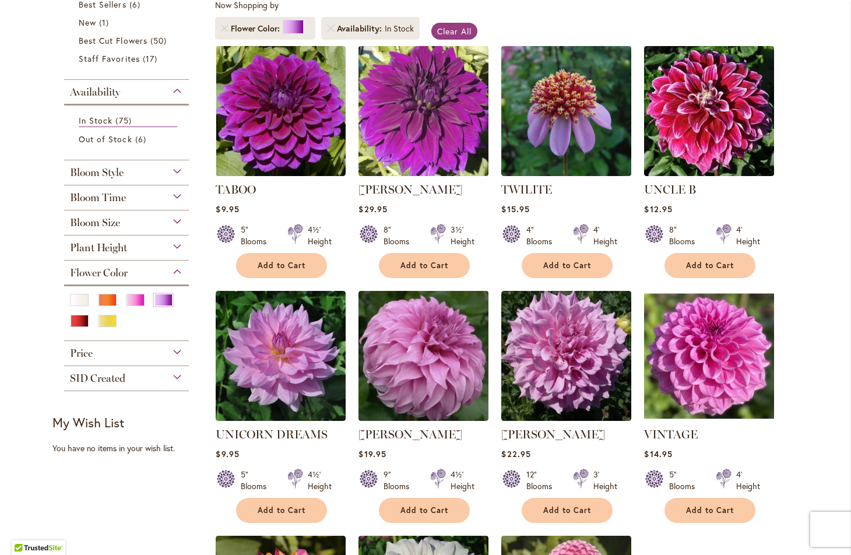
scroll to position [231, 0]
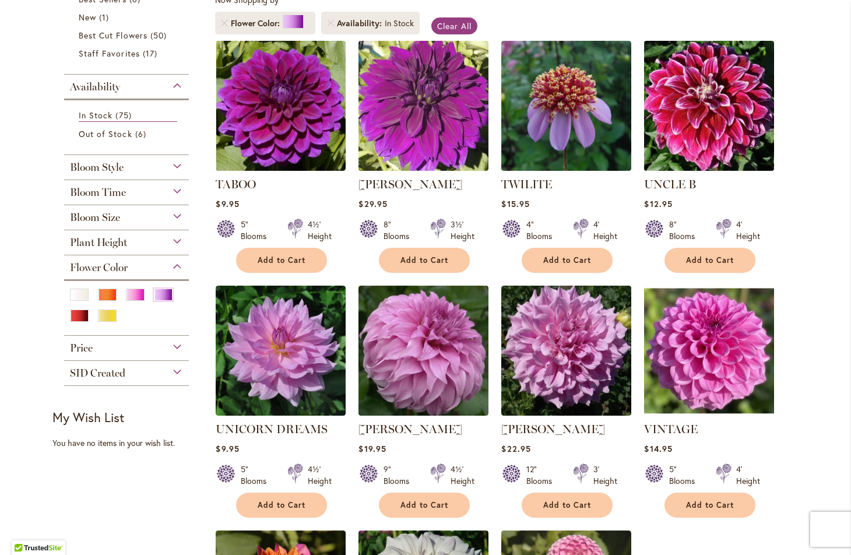
click at [701, 111] on img at bounding box center [709, 105] width 136 height 136
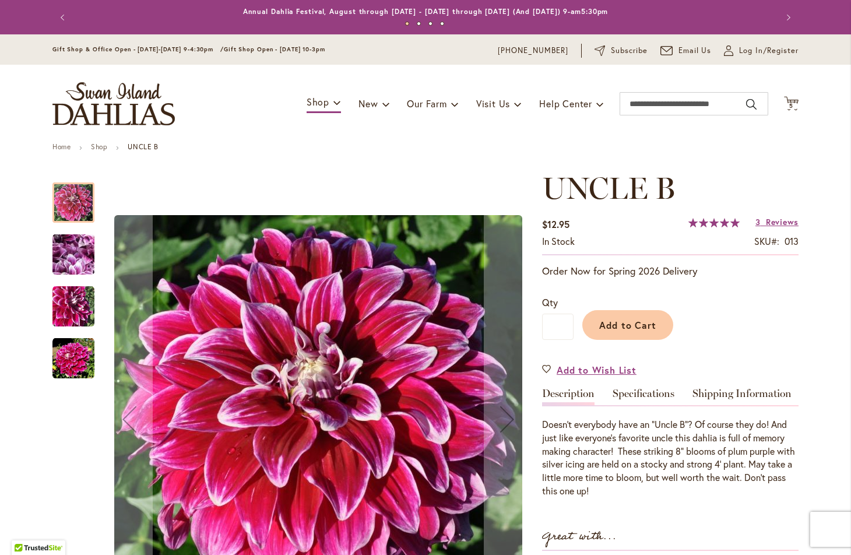
click at [70, 244] on img "Uncle B" at bounding box center [73, 254] width 84 height 63
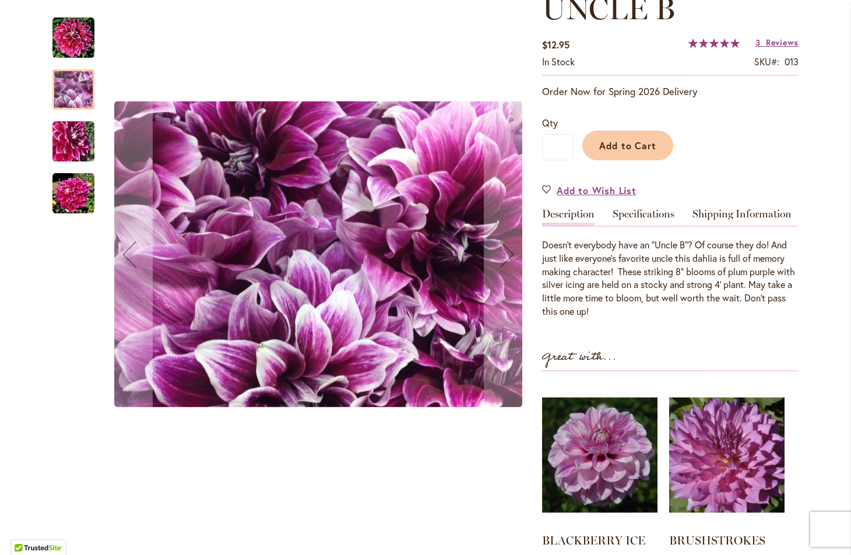
scroll to position [182, 0]
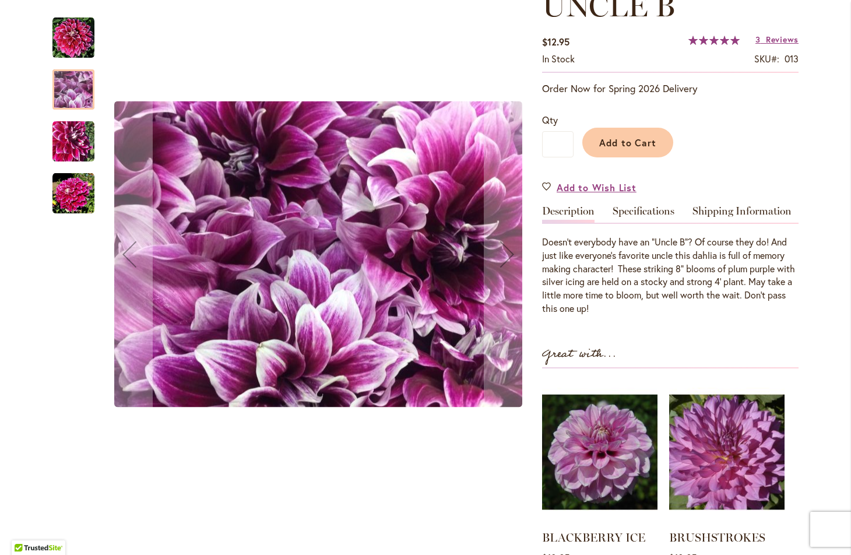
click at [61, 137] on img "Uncle B" at bounding box center [73, 142] width 42 height 42
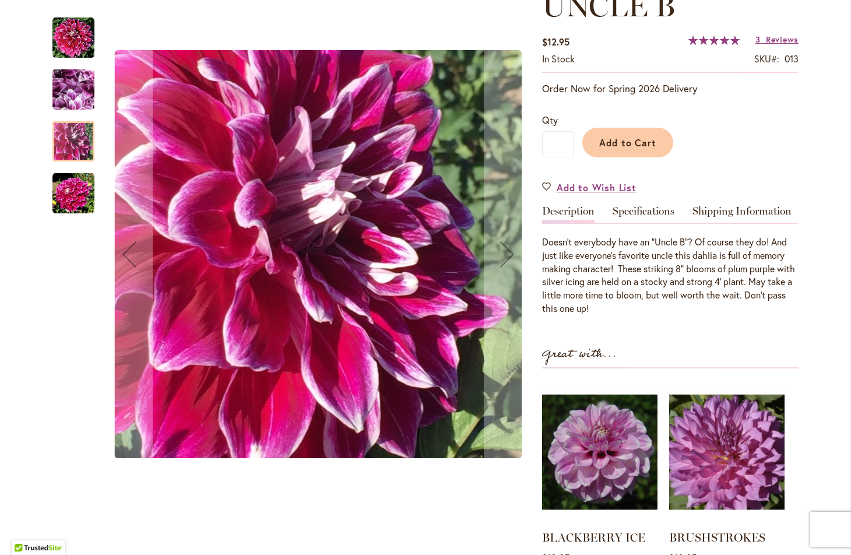
click at [73, 194] on img "Uncle B" at bounding box center [73, 193] width 42 height 42
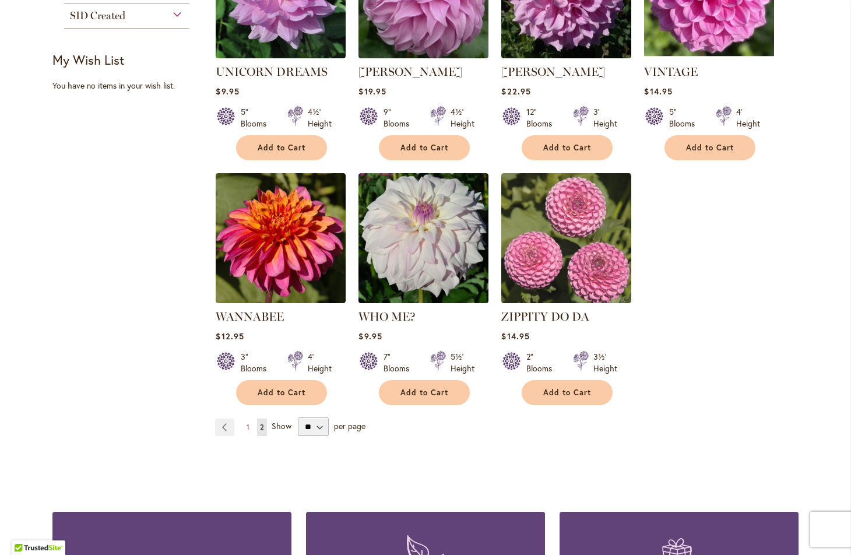
scroll to position [584, 0]
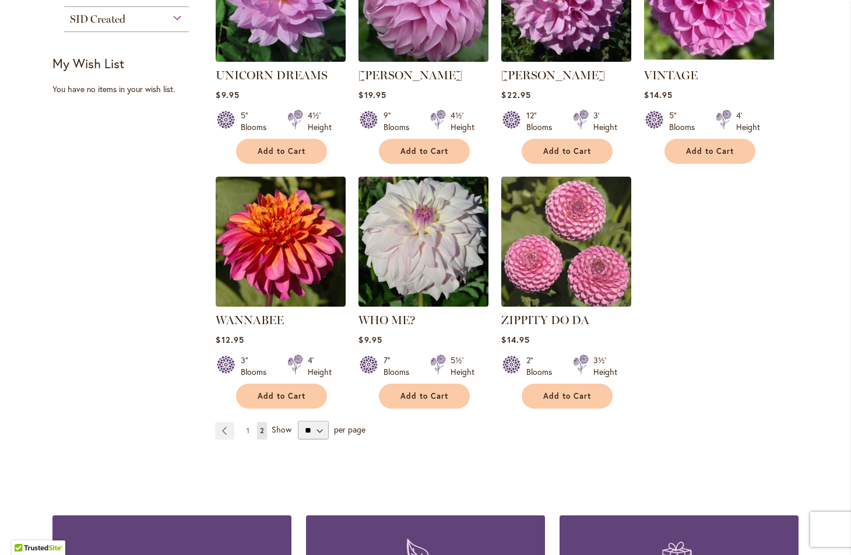
click at [247, 427] on link "Page 1" at bounding box center [248, 430] width 9 height 17
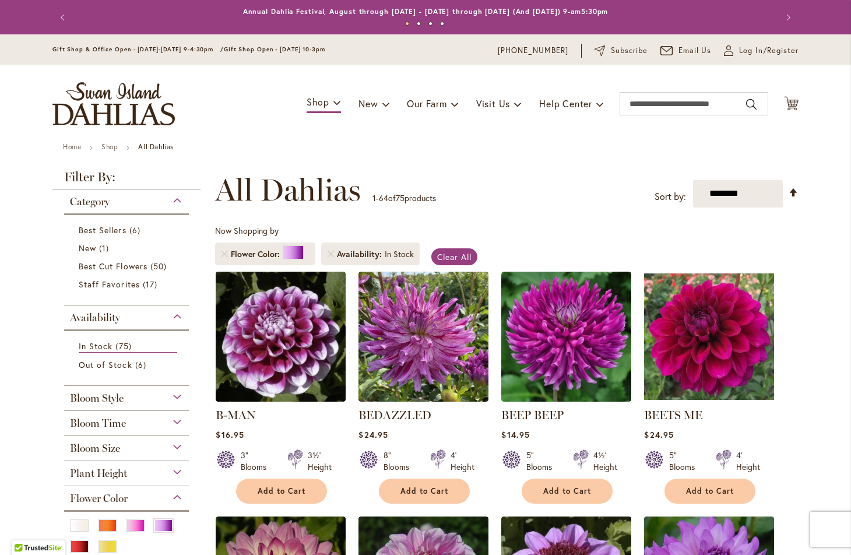
scroll to position [181, 0]
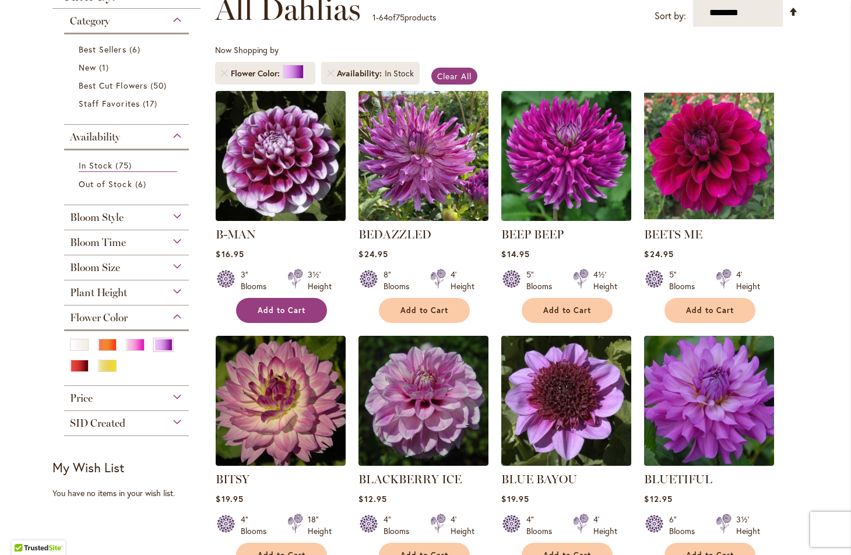
click at [286, 307] on span "Add to Cart" at bounding box center [282, 310] width 48 height 10
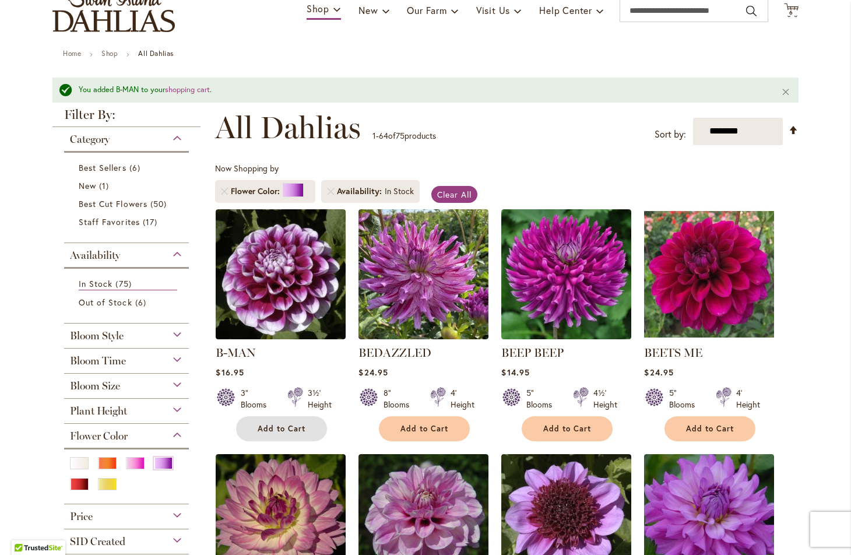
scroll to position [0, 0]
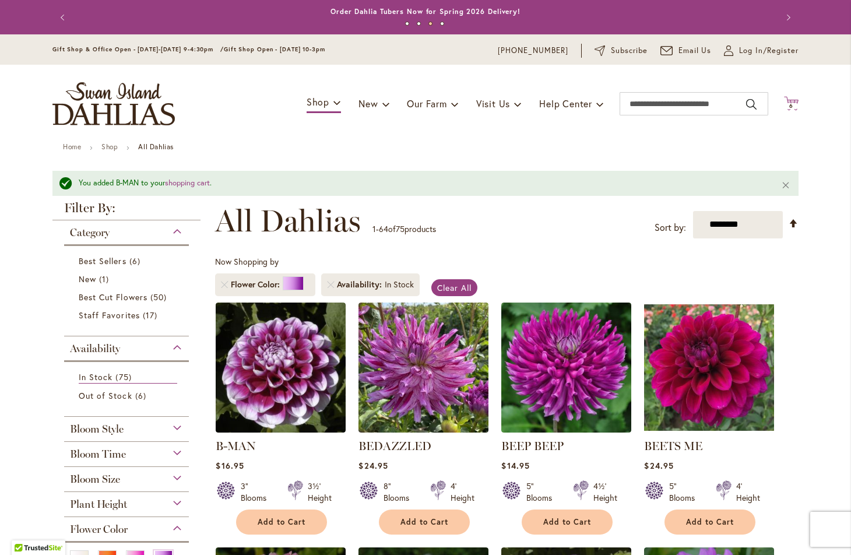
click at [788, 100] on icon at bounding box center [791, 103] width 15 height 14
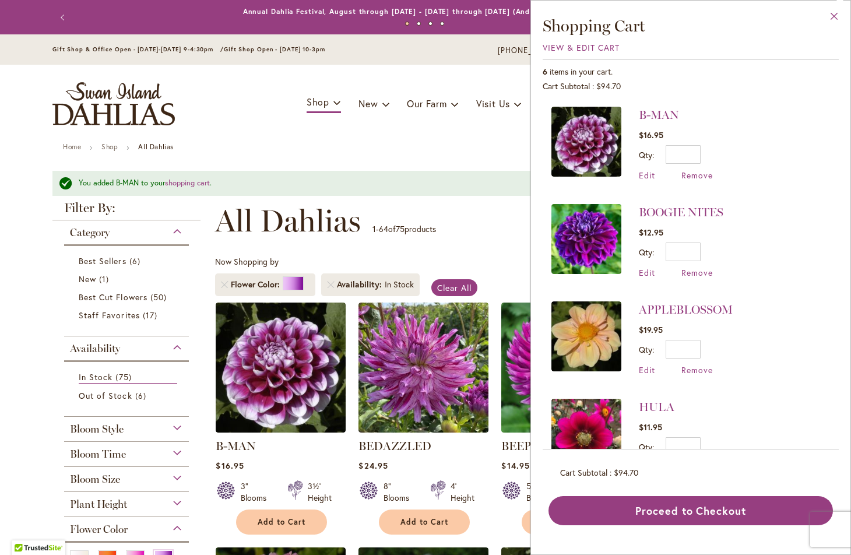
click at [834, 15] on button "Close" at bounding box center [834, 19] width 32 height 37
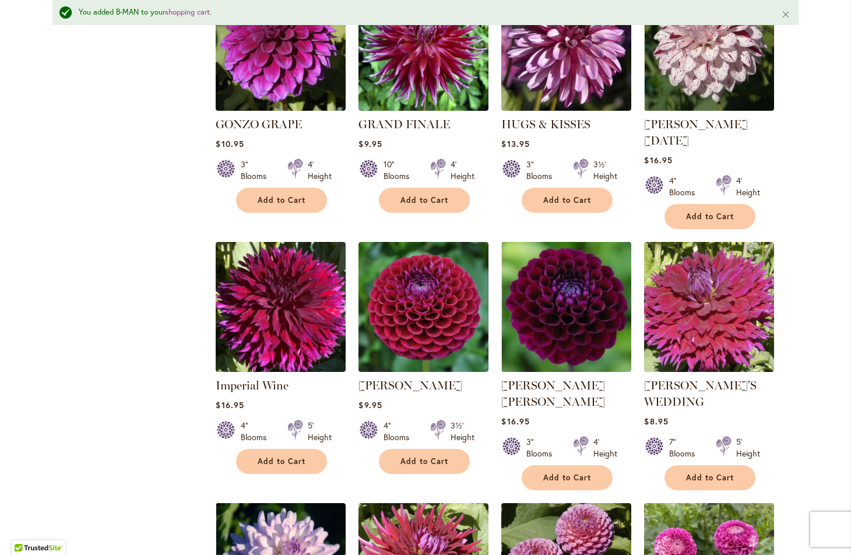
scroll to position [1807, 0]
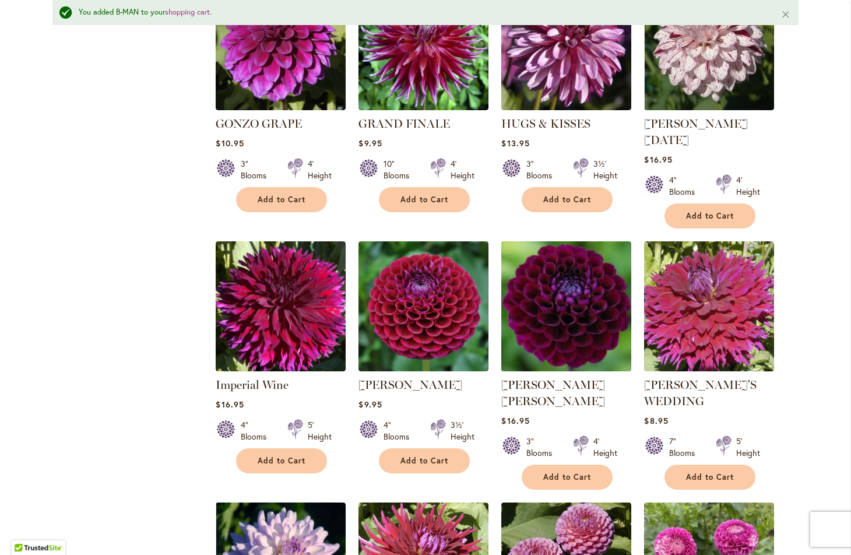
click at [565, 300] on img at bounding box center [566, 306] width 136 height 136
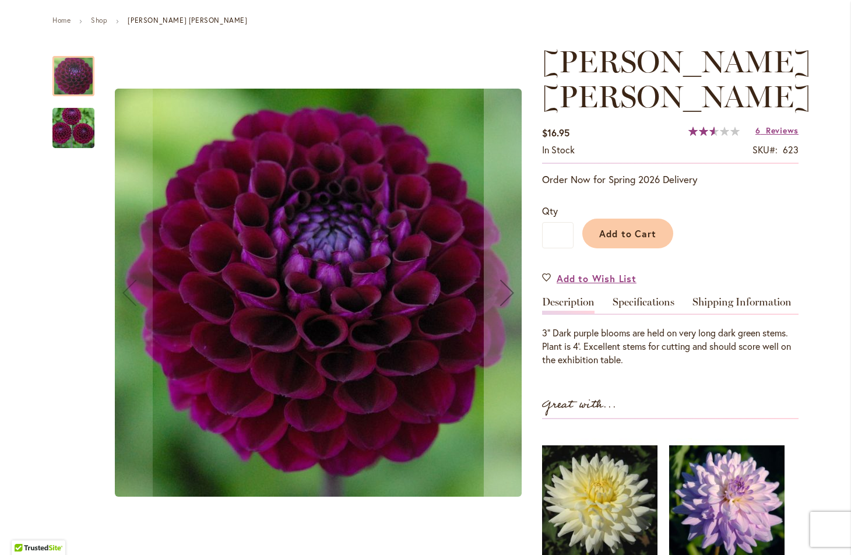
scroll to position [132, 0]
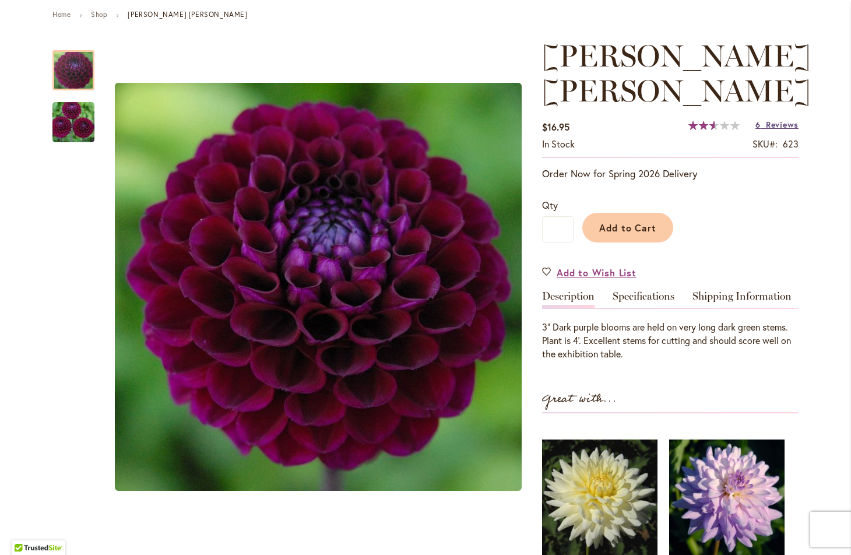
click at [775, 126] on span "Reviews" at bounding box center [782, 124] width 33 height 11
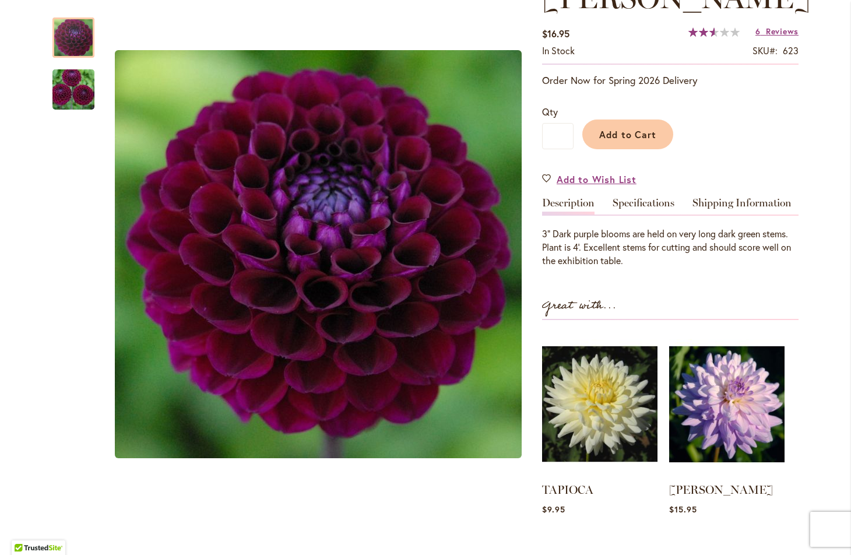
scroll to position [216, 0]
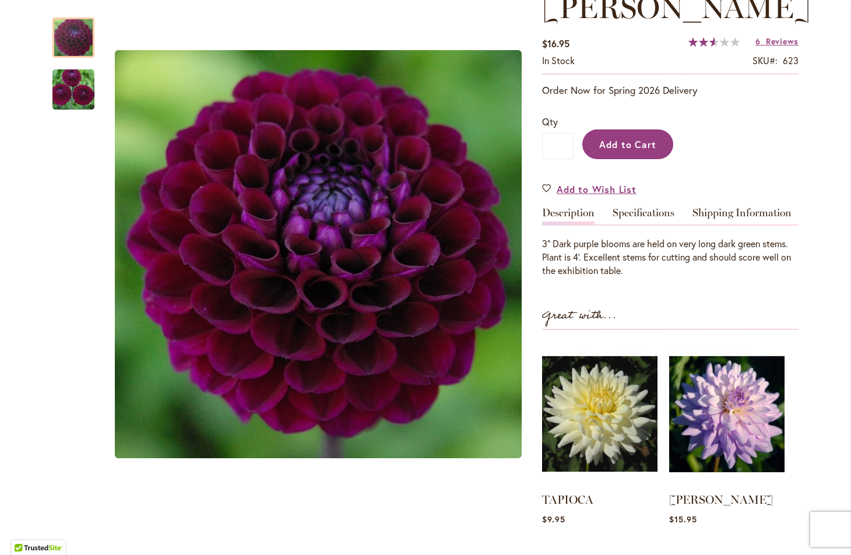
click at [629, 146] on span "Add to Cart" at bounding box center [628, 144] width 58 height 12
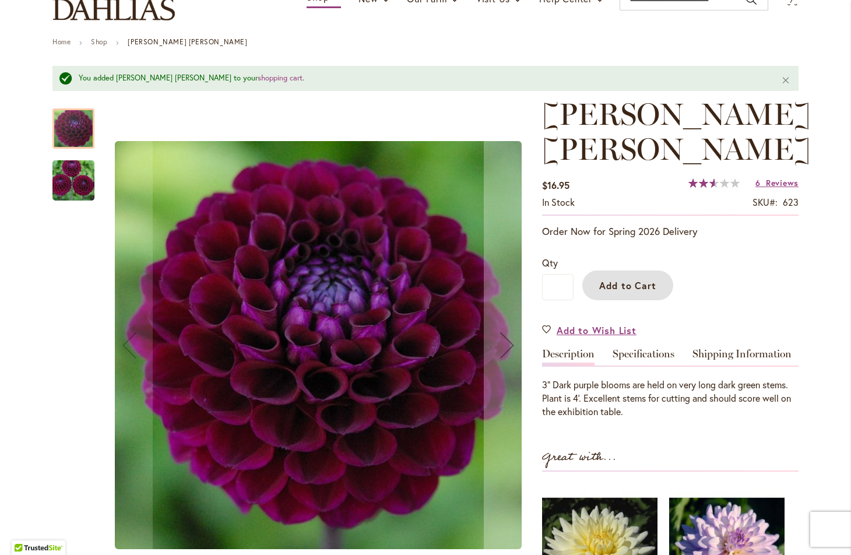
scroll to position [0, 0]
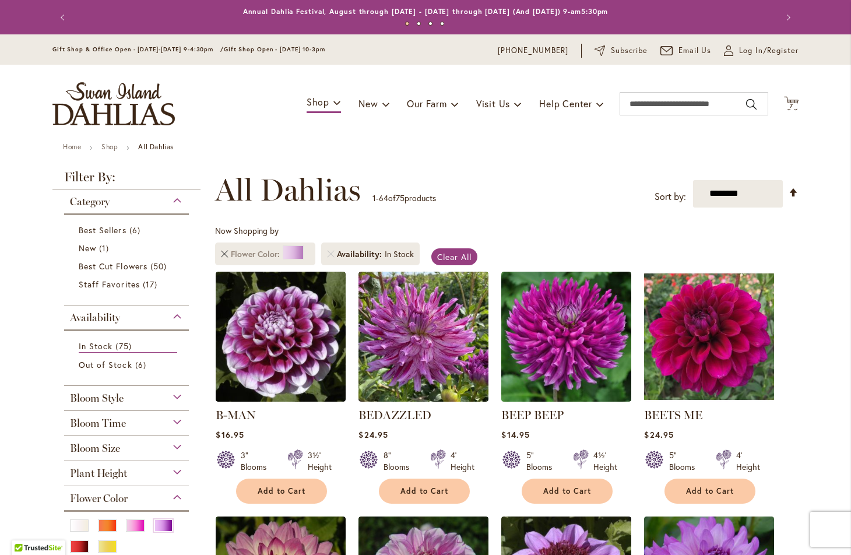
click at [224, 253] on link "Remove Flower Color Purple" at bounding box center [224, 254] width 7 height 7
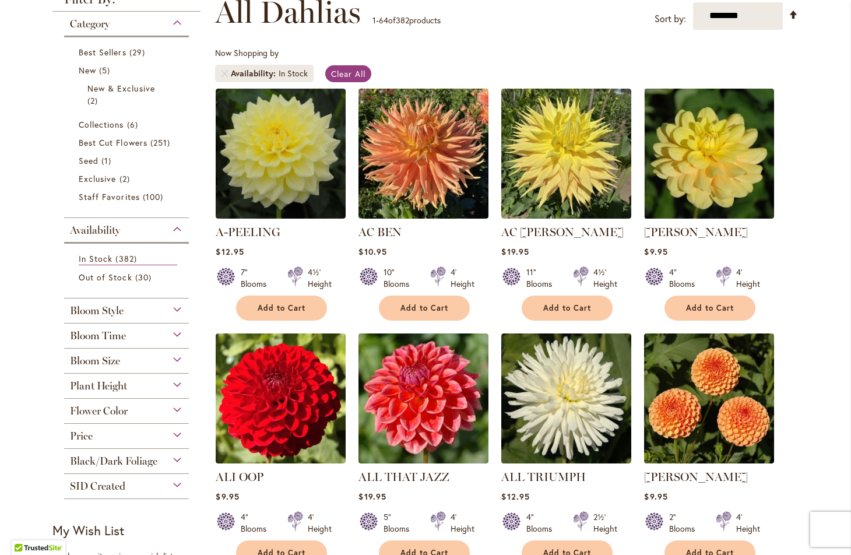
scroll to position [180, 0]
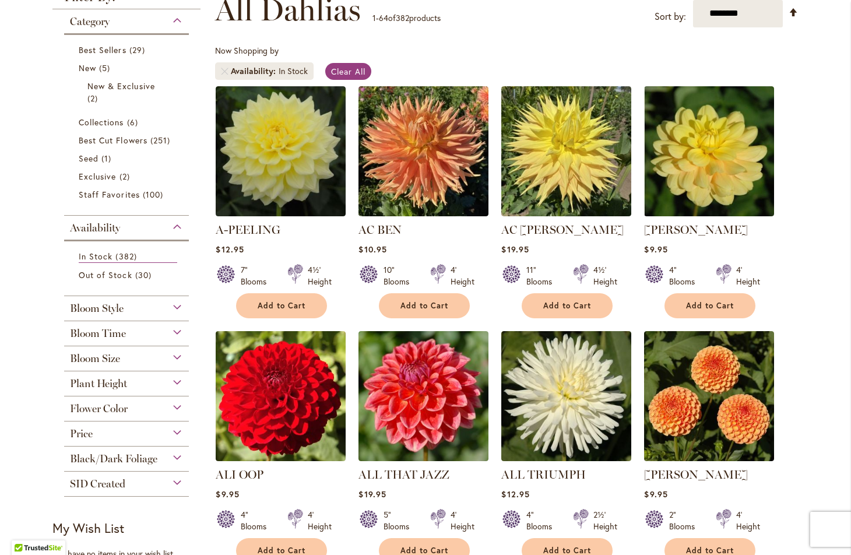
click at [179, 404] on div "Flower Color" at bounding box center [126, 405] width 125 height 19
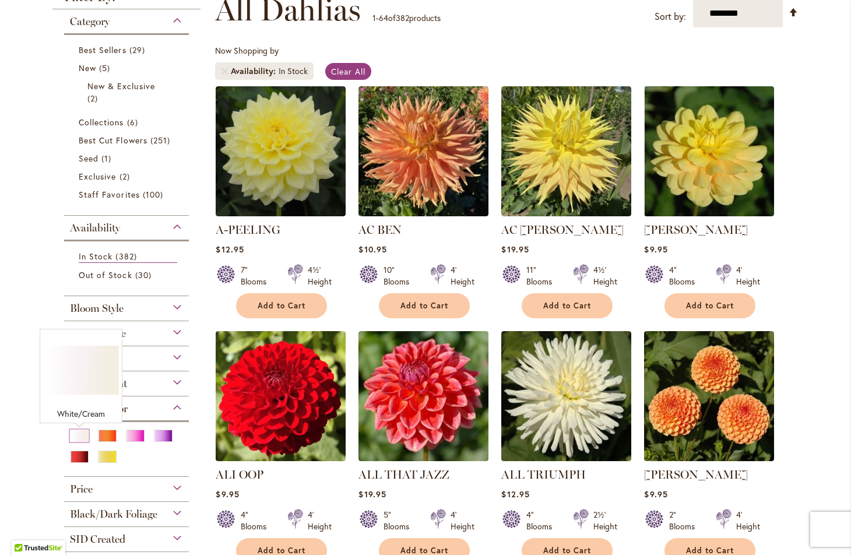
click at [81, 432] on div "White/Cream" at bounding box center [79, 435] width 19 height 12
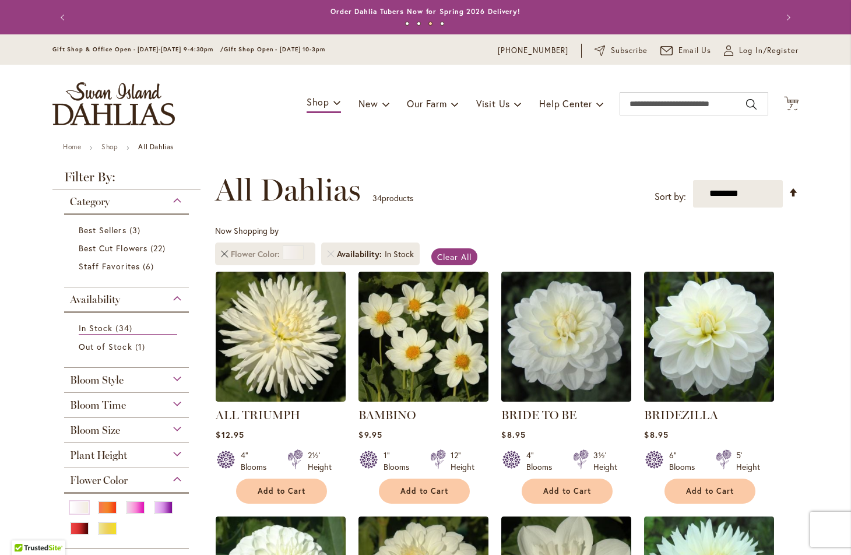
click at [224, 252] on link "Remove Flower Color White/Cream" at bounding box center [224, 254] width 7 height 7
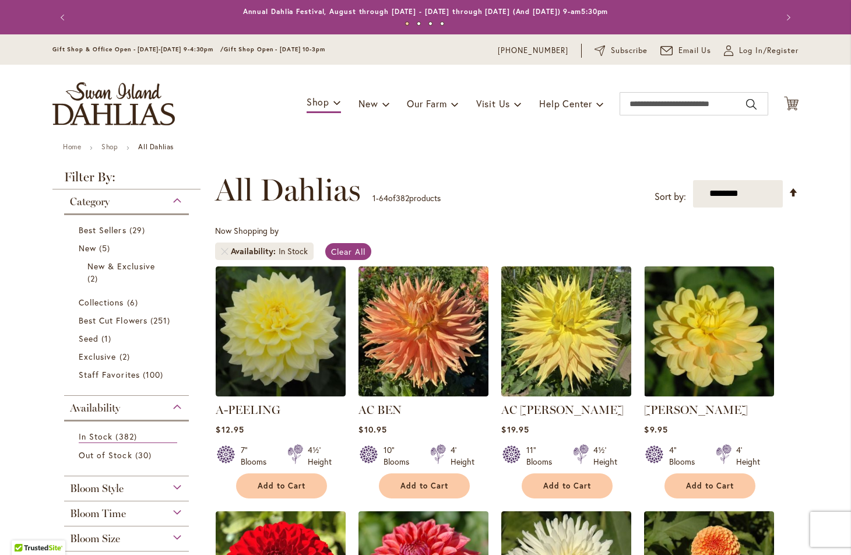
scroll to position [420, 0]
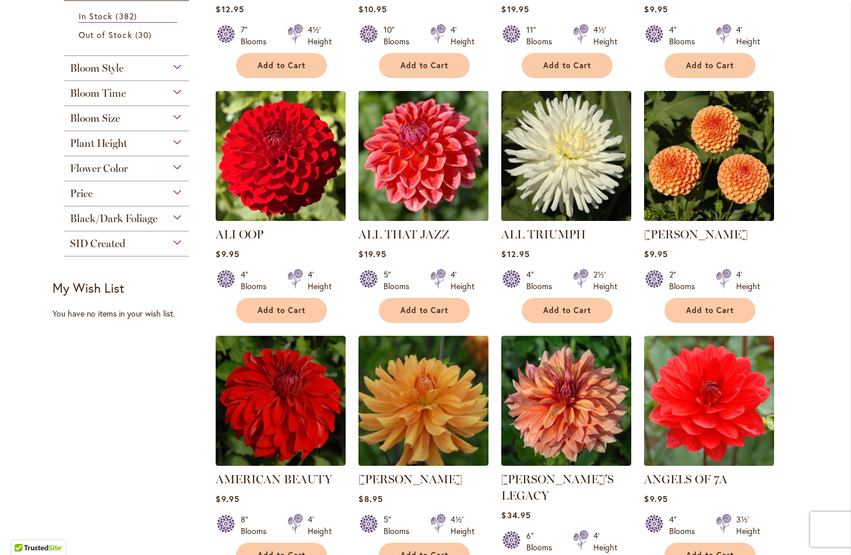
click at [178, 170] on div "Flower Color" at bounding box center [126, 165] width 125 height 19
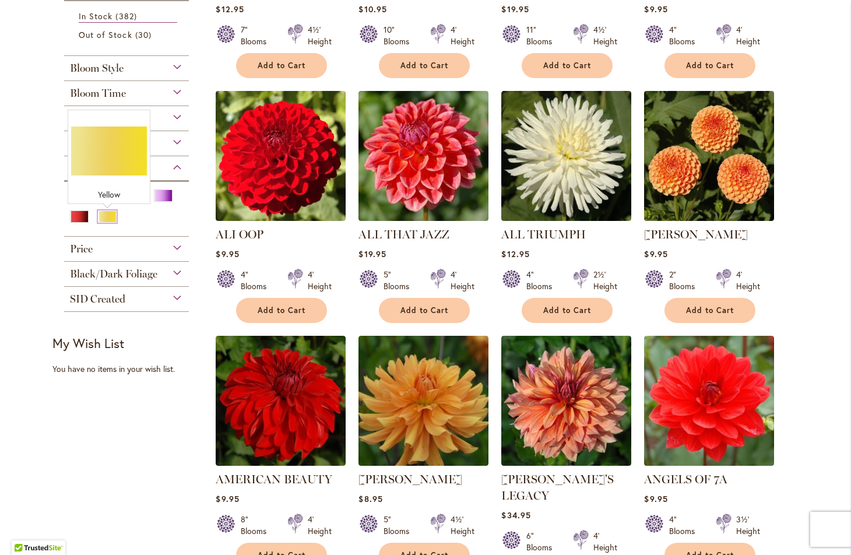
click at [111, 215] on div "Yellow" at bounding box center [107, 216] width 19 height 12
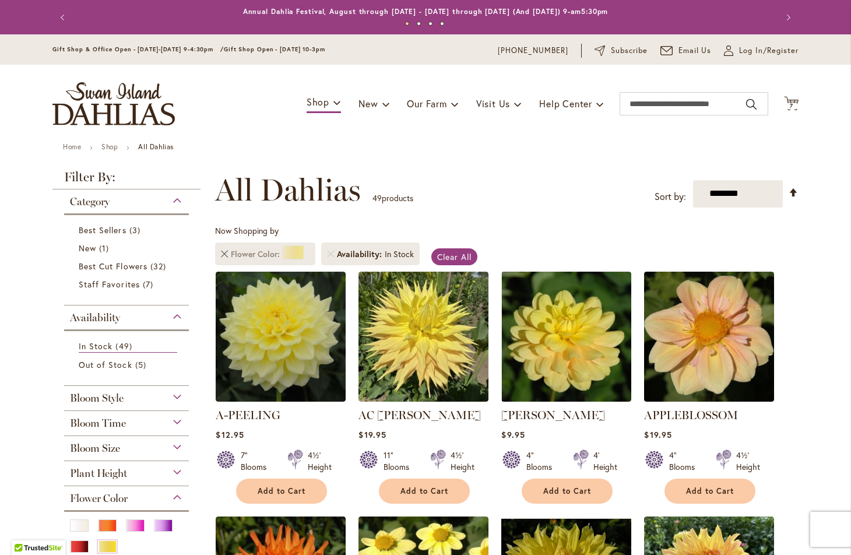
click at [226, 253] on link "Remove Flower Color Yellow" at bounding box center [224, 254] width 7 height 7
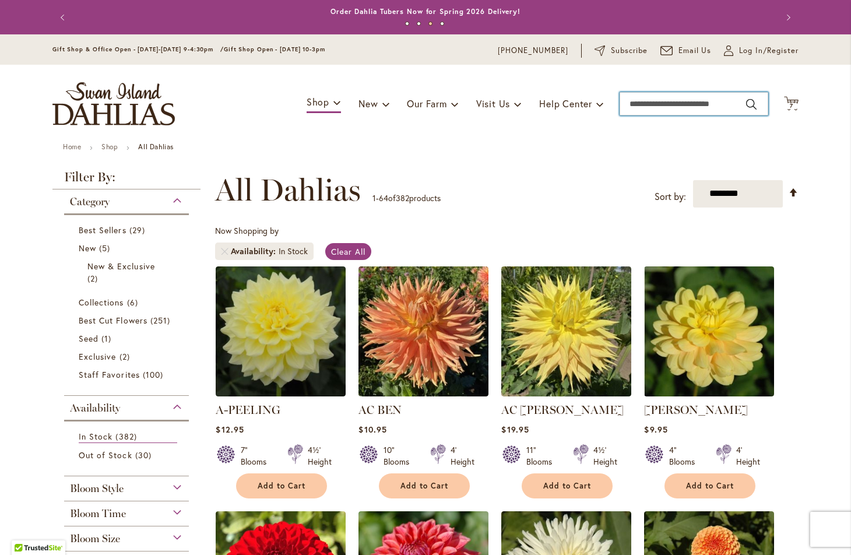
click at [671, 98] on input "Search" at bounding box center [693, 103] width 149 height 23
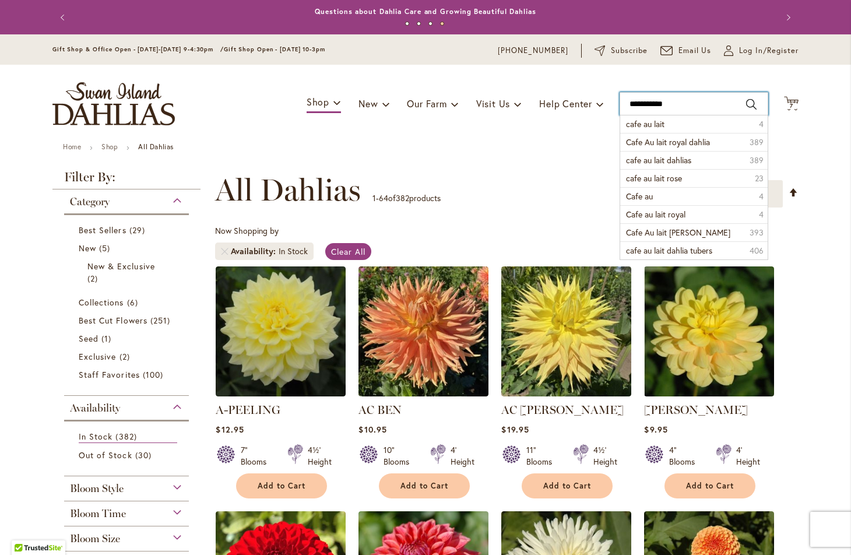
type input "**********"
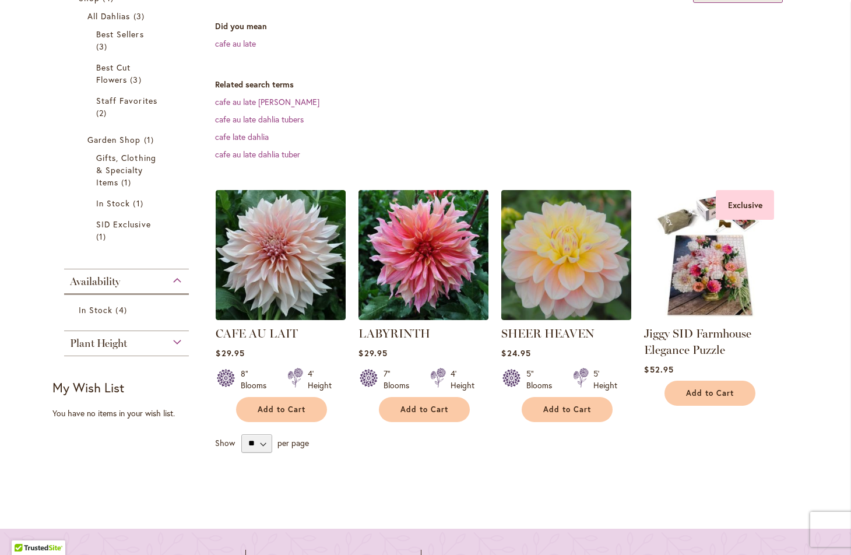
scroll to position [234, 0]
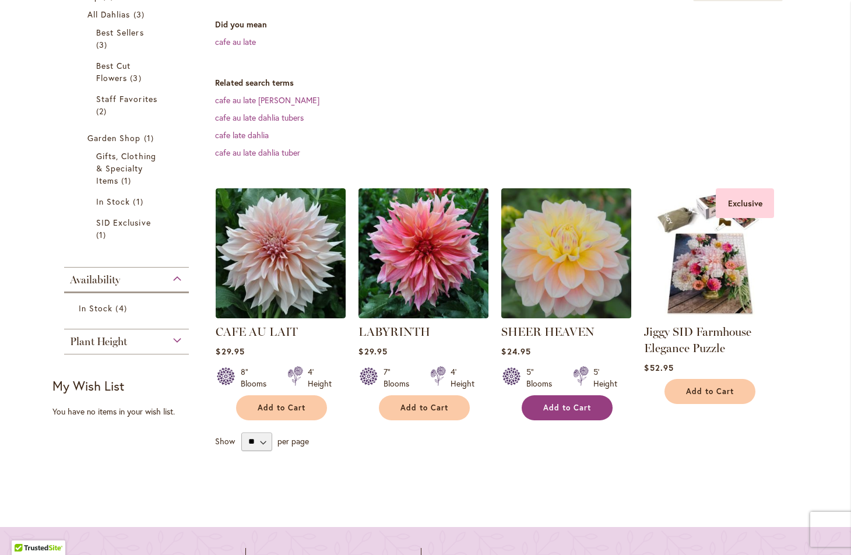
click at [565, 404] on span "Add to Cart" at bounding box center [567, 408] width 48 height 10
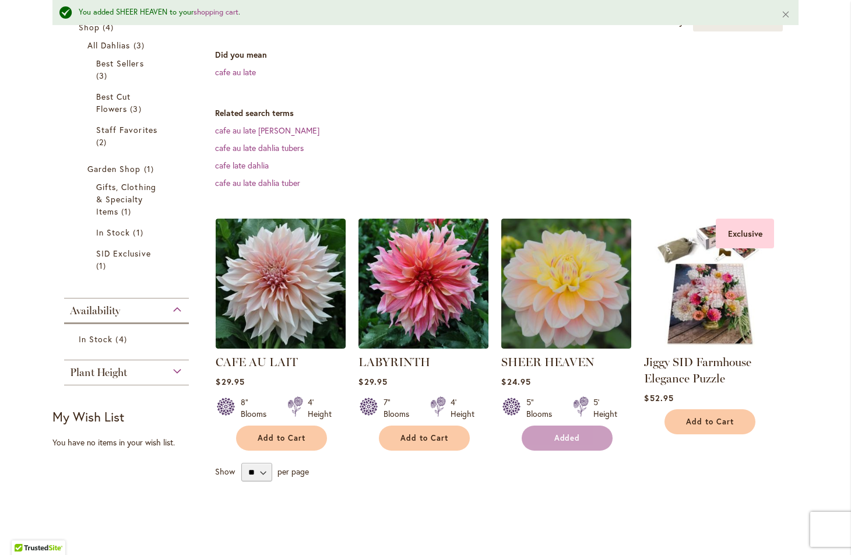
scroll to position [264, 0]
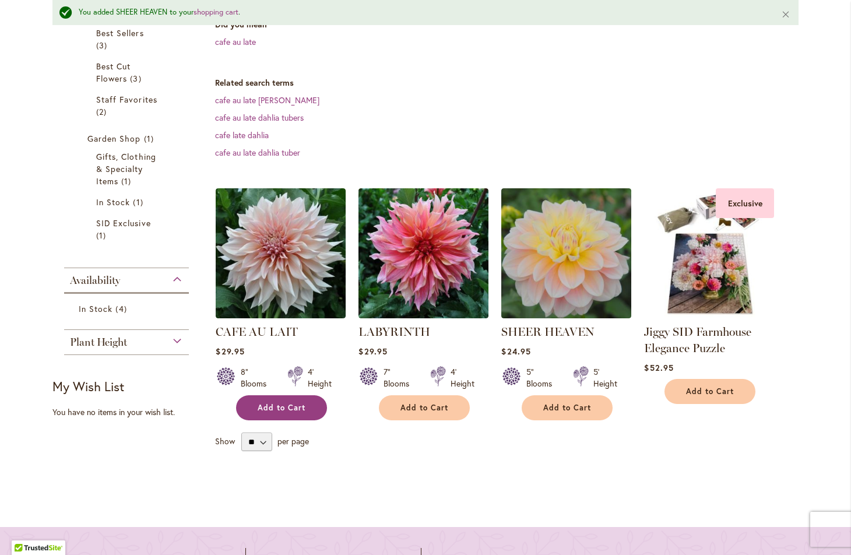
click at [277, 406] on span "Add to Cart" at bounding box center [282, 408] width 48 height 10
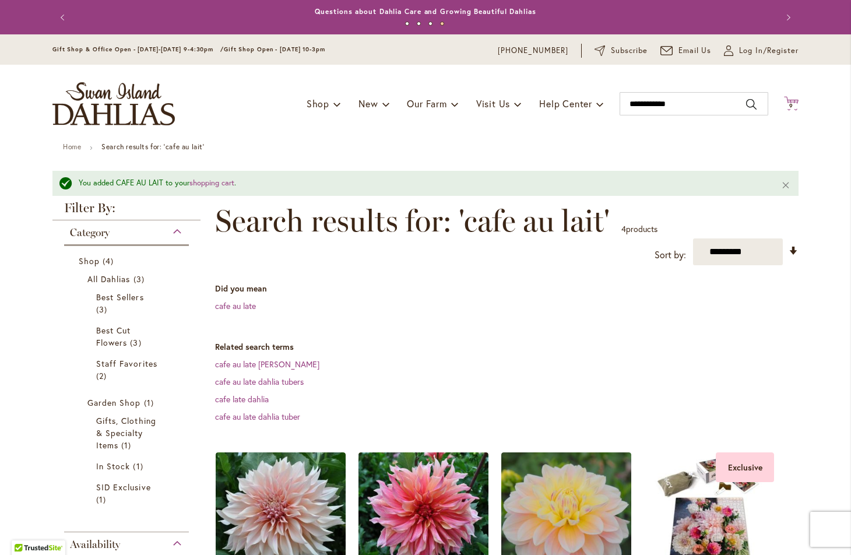
click at [791, 101] on icon "Cart .cls-1 { fill: #231f20; }" at bounding box center [791, 103] width 15 height 15
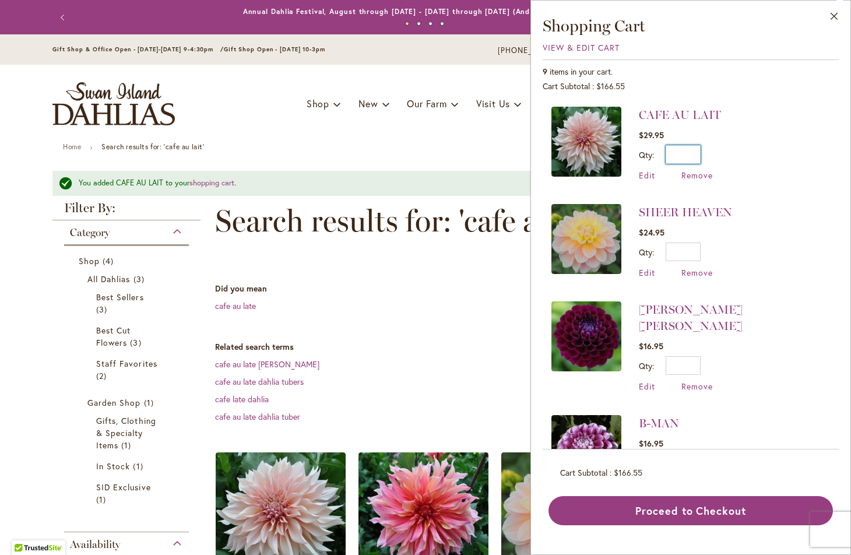
click at [694, 157] on input "*" at bounding box center [683, 154] width 35 height 19
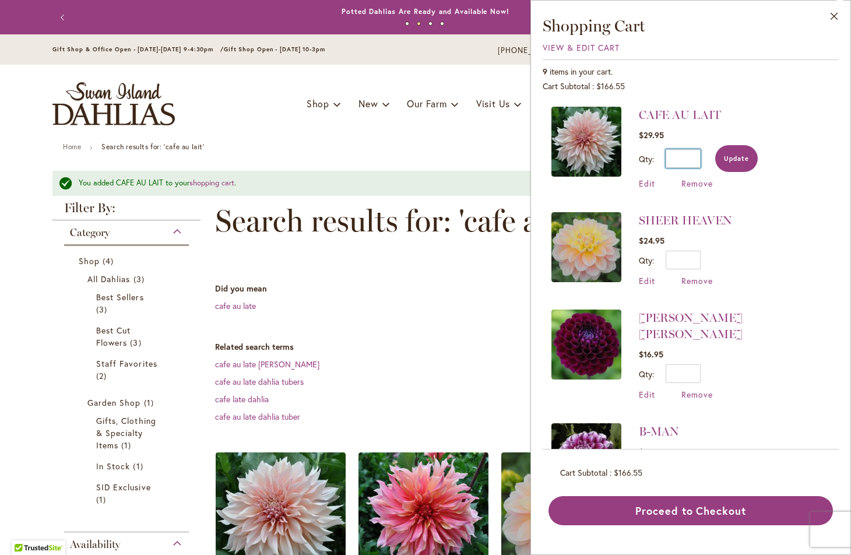
type input "*"
click at [730, 164] on button "Update" at bounding box center [736, 158] width 43 height 27
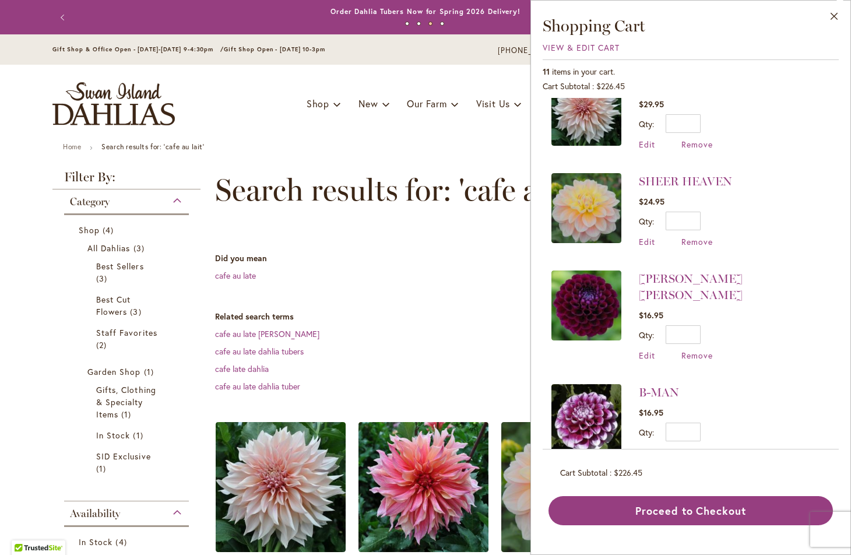
scroll to position [32, 0]
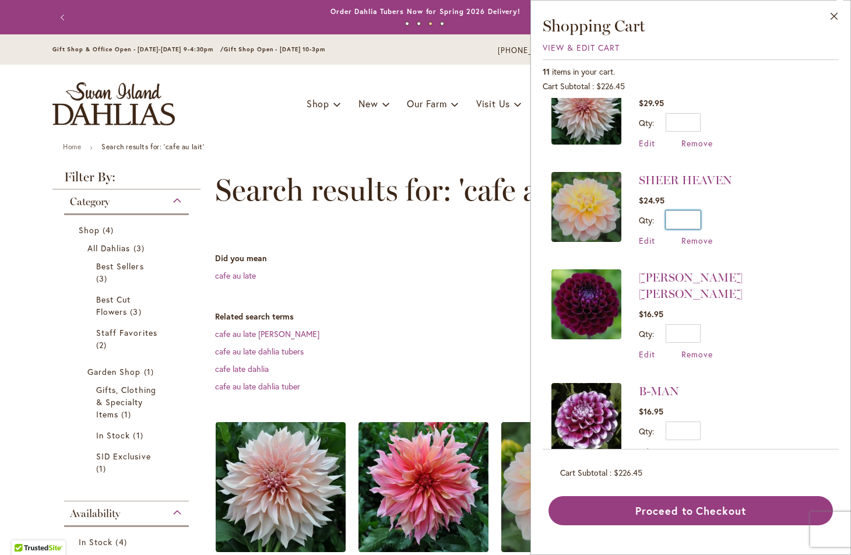
click at [695, 220] on input "*" at bounding box center [683, 219] width 35 height 19
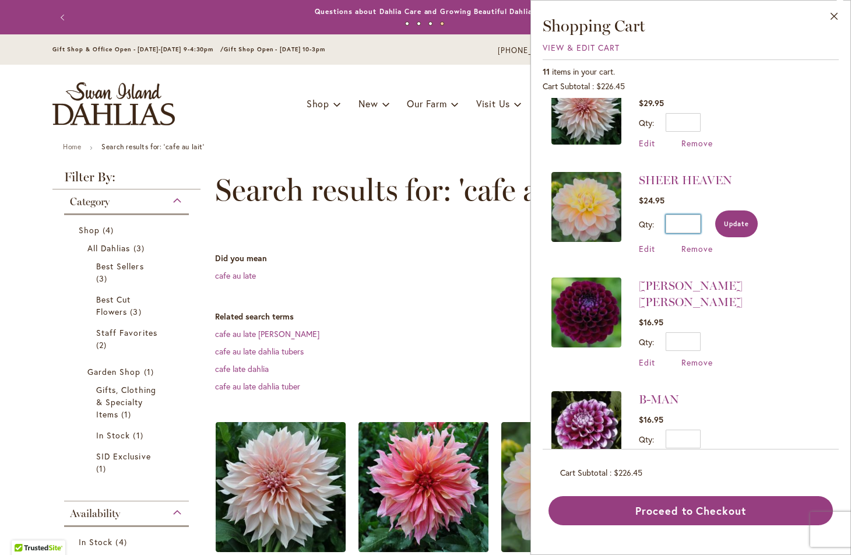
type input "*"
click at [734, 228] on button "Update" at bounding box center [736, 223] width 43 height 27
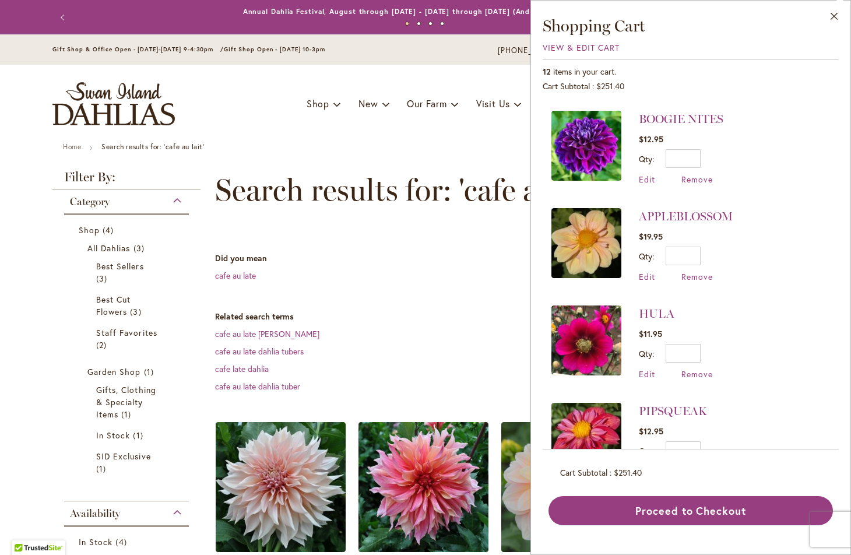
scroll to position [404, 0]
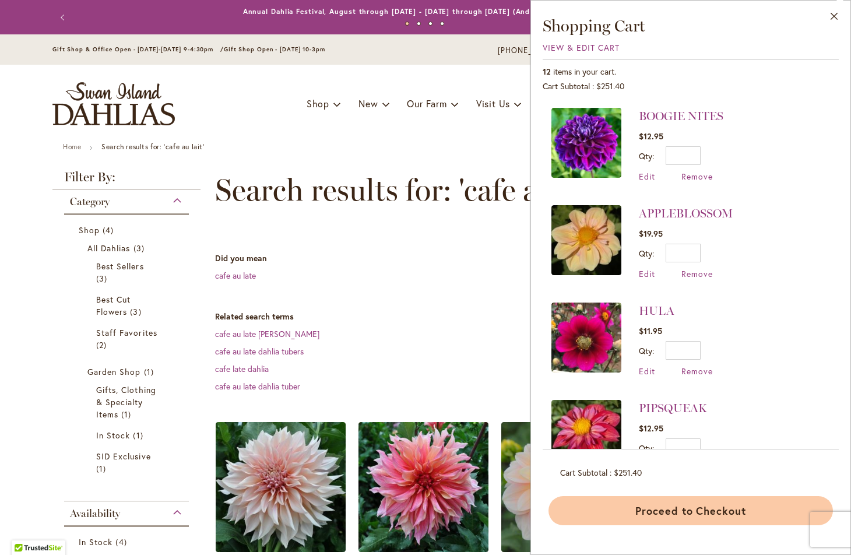
click at [649, 502] on button "Proceed to Checkout" at bounding box center [690, 510] width 284 height 29
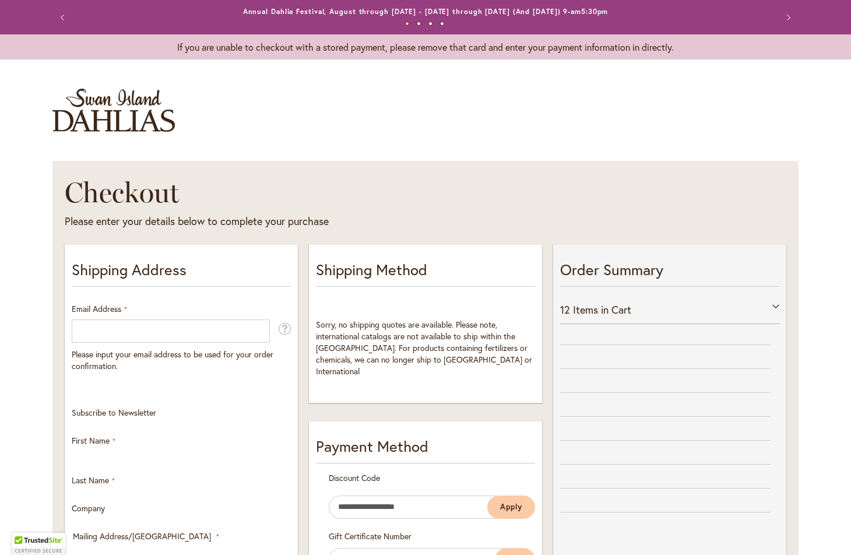
select select "**"
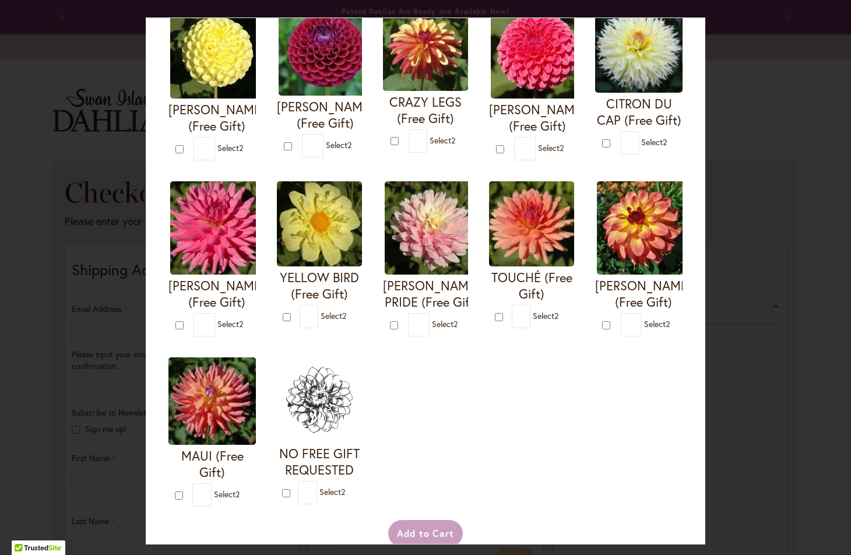
scroll to position [338, 0]
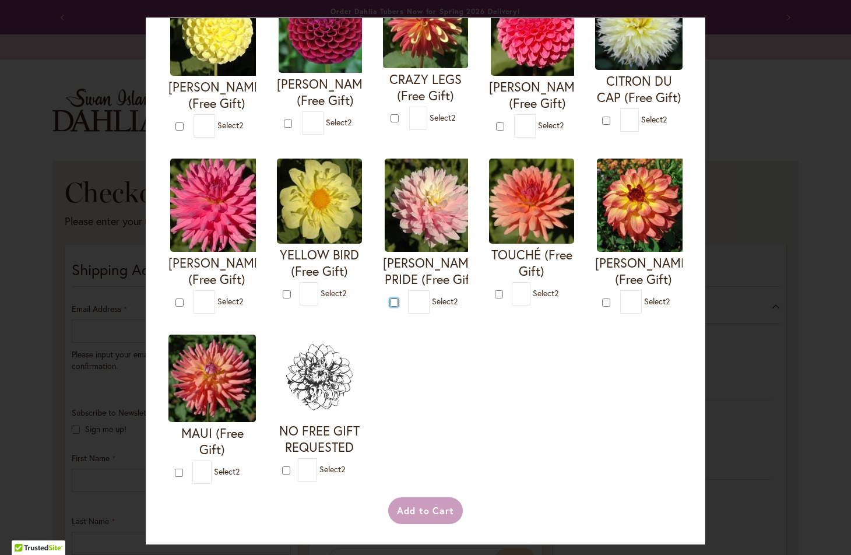
type input "*"
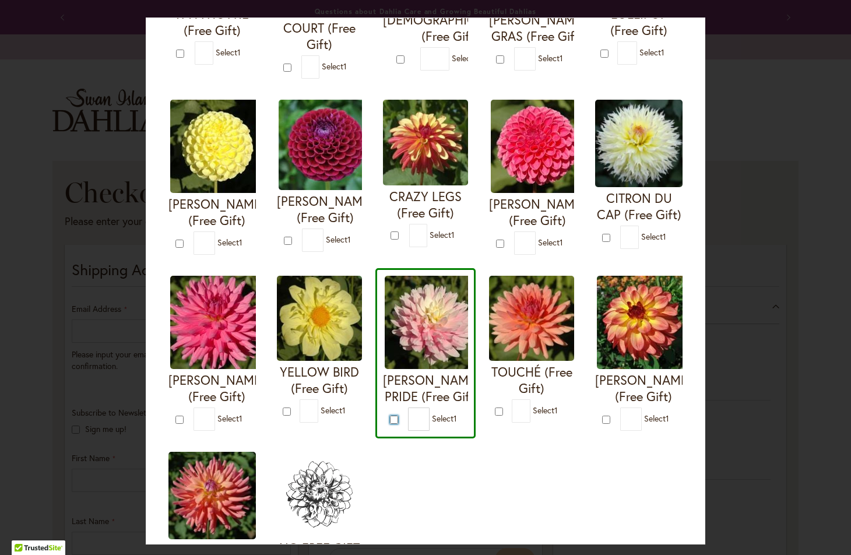
scroll to position [202, 0]
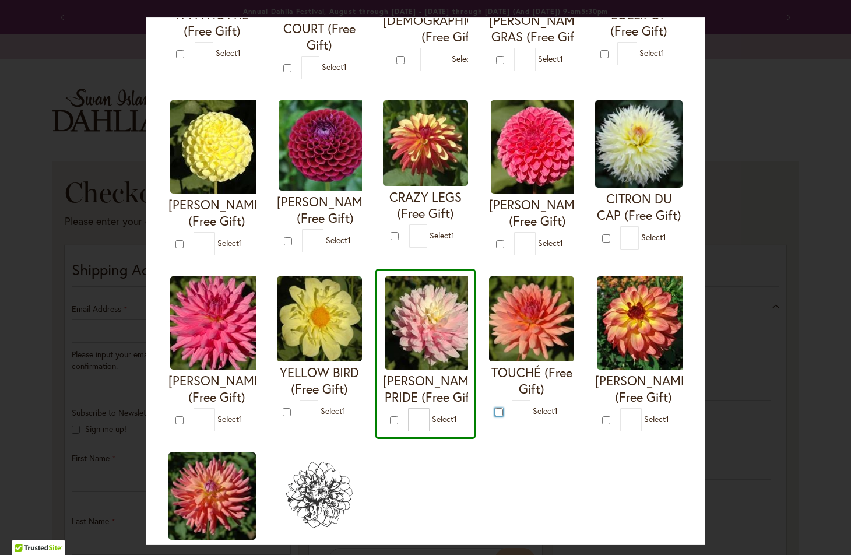
type input "*"
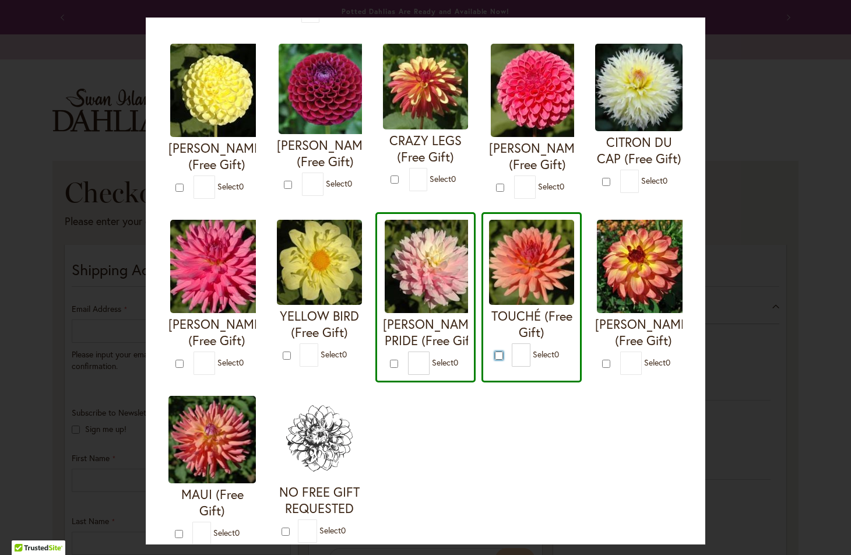
scroll to position [338, 0]
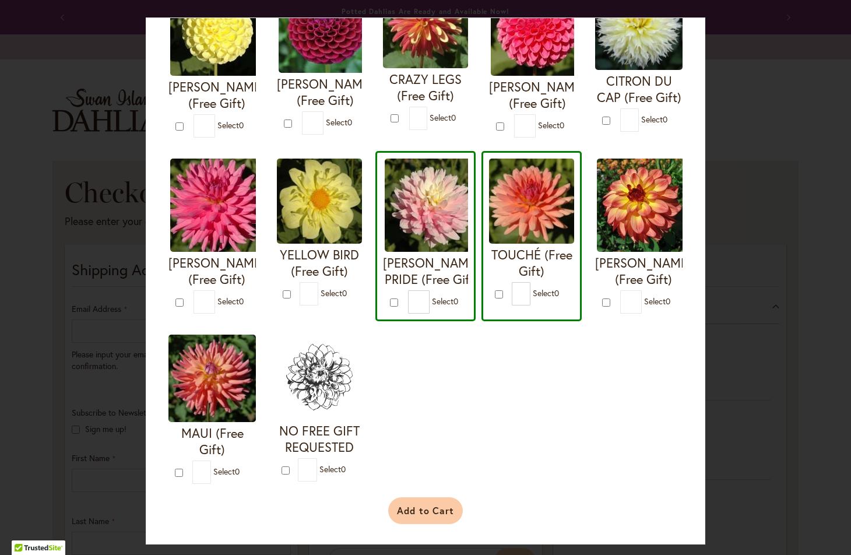
click at [418, 512] on button "Add to Cart" at bounding box center [425, 510] width 75 height 27
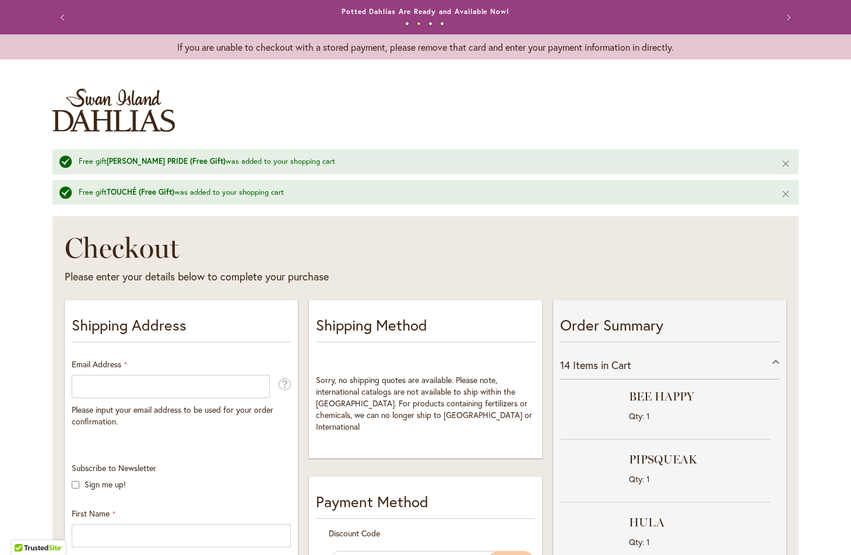
select select "**"
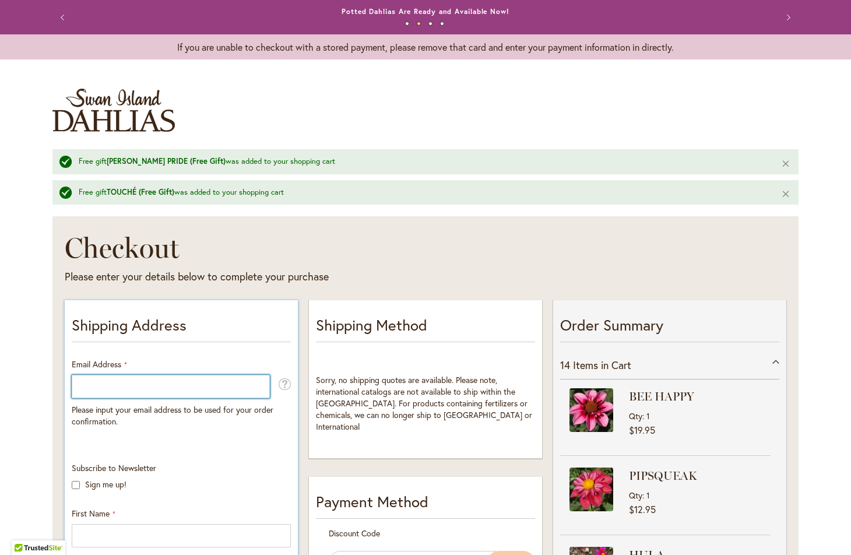
click at [184, 392] on input "Email Address" at bounding box center [171, 386] width 198 height 23
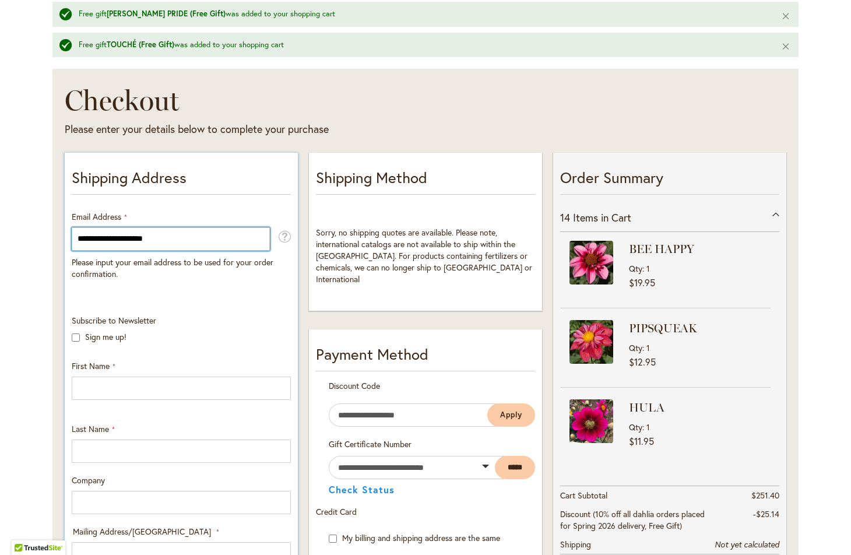
type input "**********"
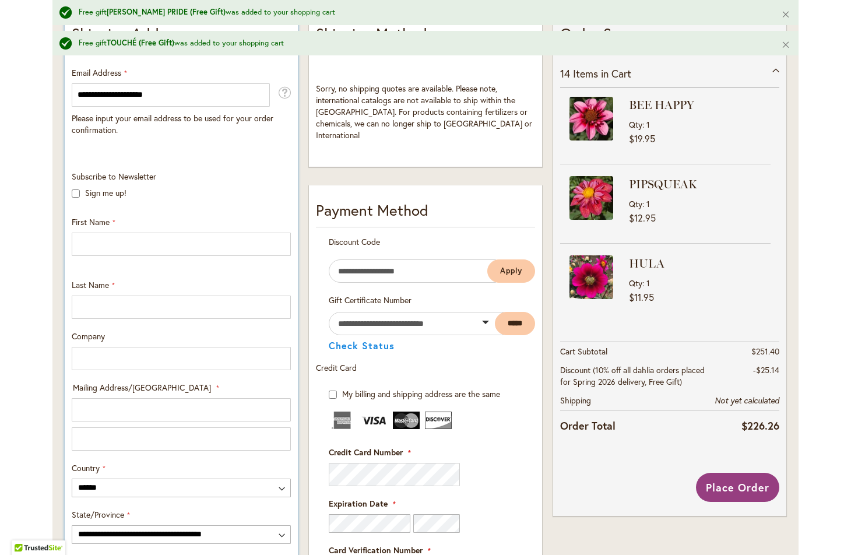
scroll to position [262, 0]
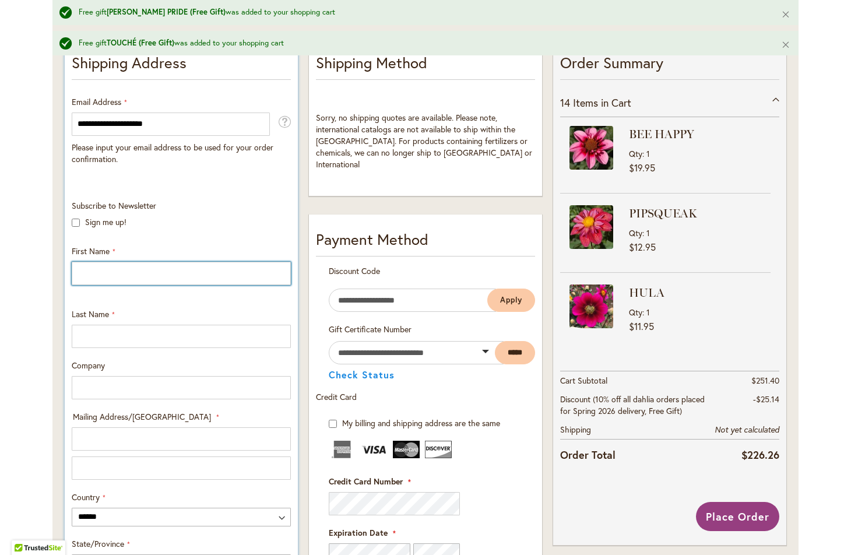
click at [150, 279] on input "First Name" at bounding box center [181, 273] width 219 height 23
type input "***"
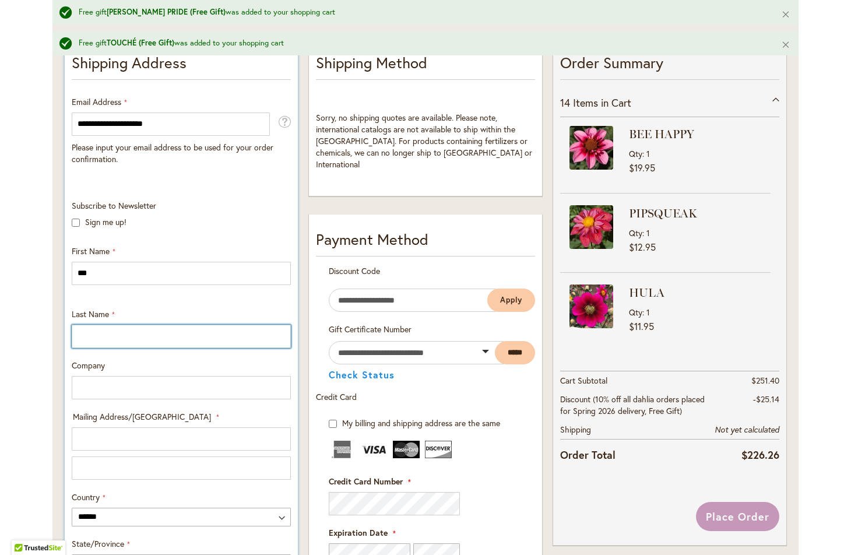
type input "**********"
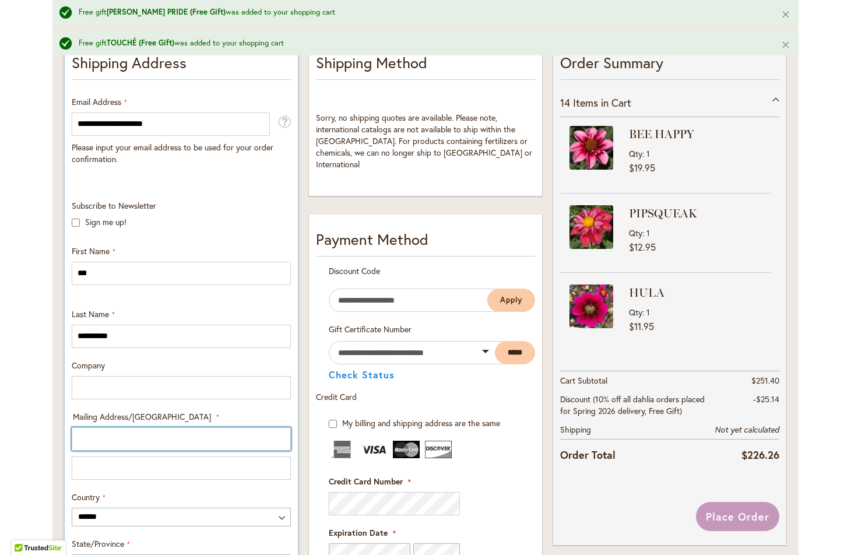
type input "**********"
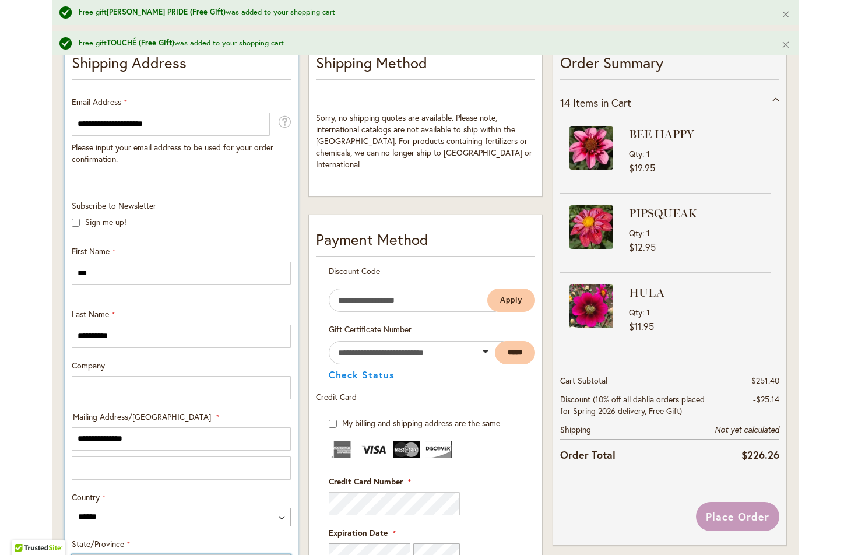
select select "**"
type input "**********"
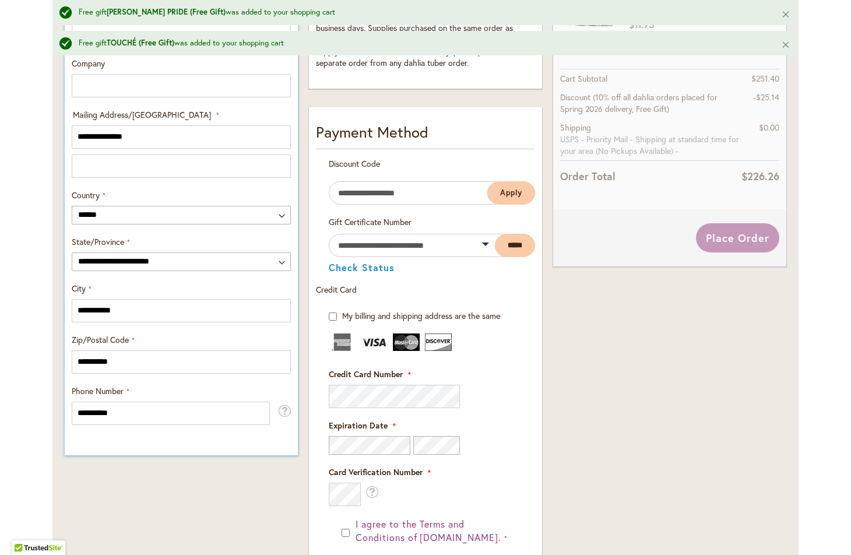
scroll to position [567, 0]
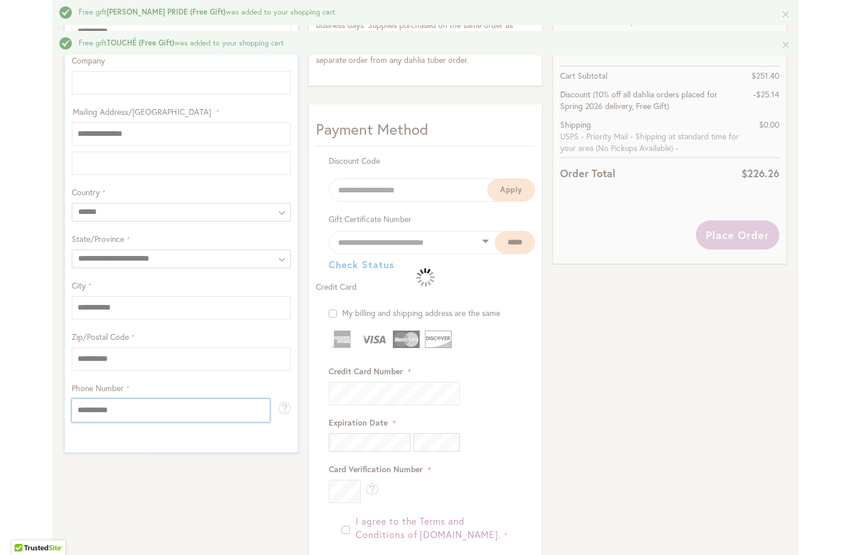
drag, startPoint x: 125, startPoint y: 411, endPoint x: 94, endPoint y: 411, distance: 30.9
click at [94, 411] on input "**********" at bounding box center [171, 410] width 198 height 23
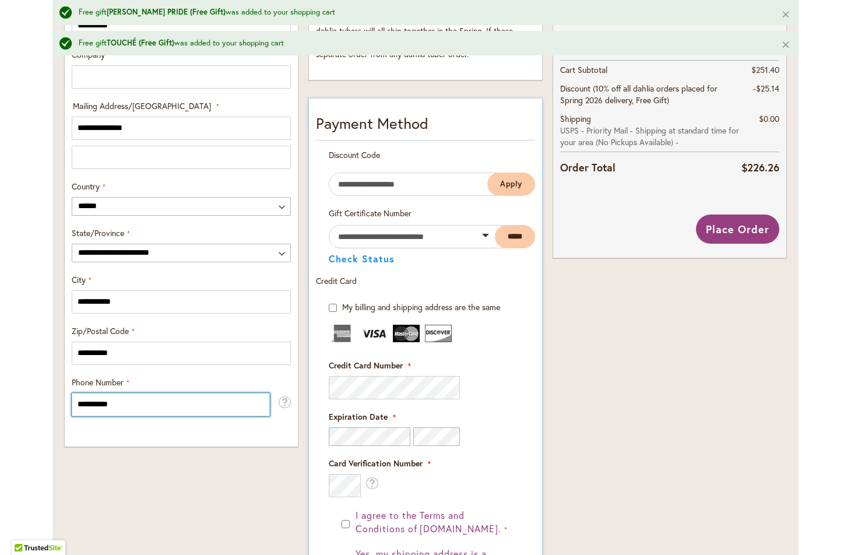
scroll to position [576, 0]
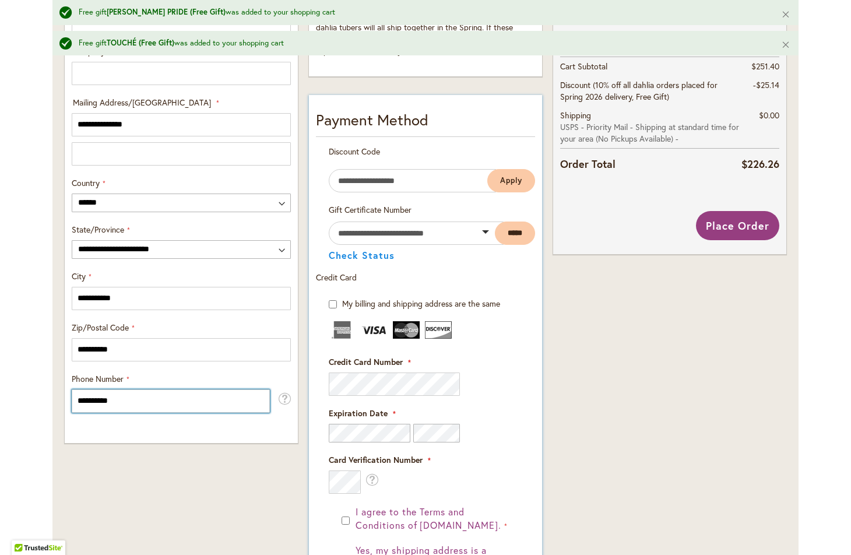
type input "**********"
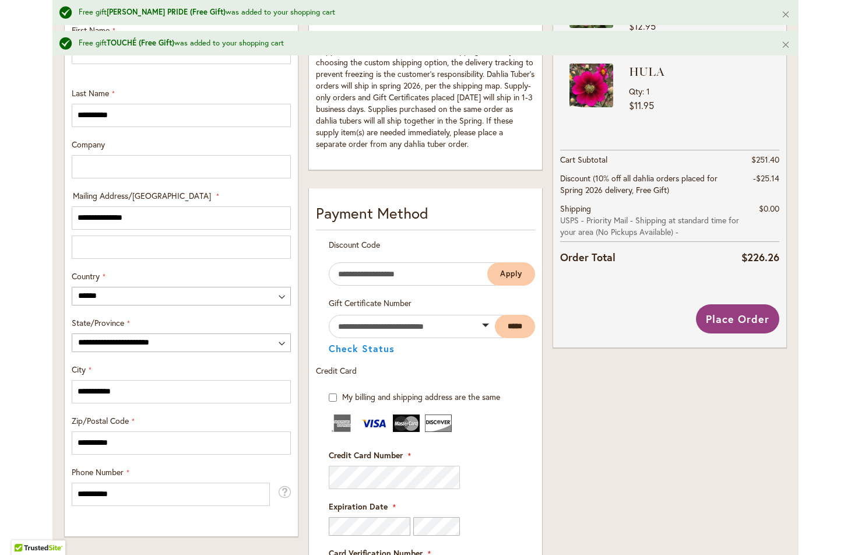
scroll to position [477, 0]
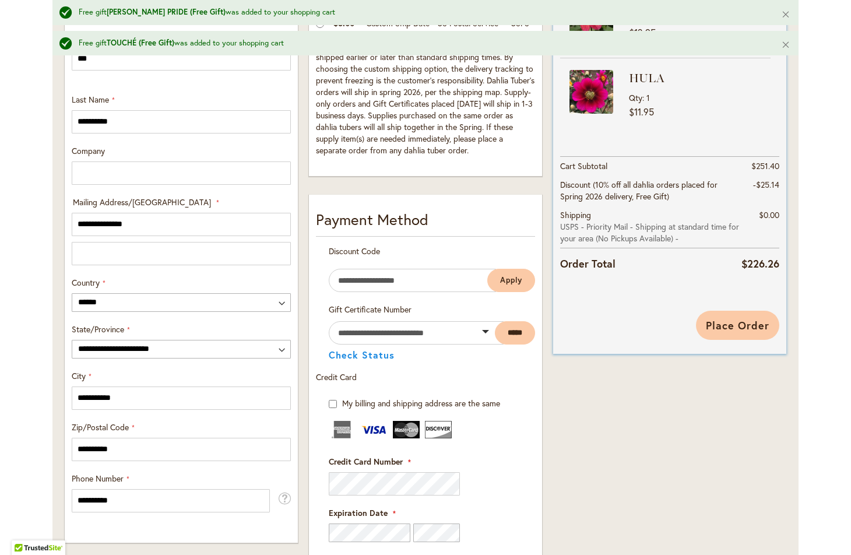
click at [726, 326] on span "Place Order" at bounding box center [738, 325] width 64 height 14
